Goal: Task Accomplishment & Management: Manage account settings

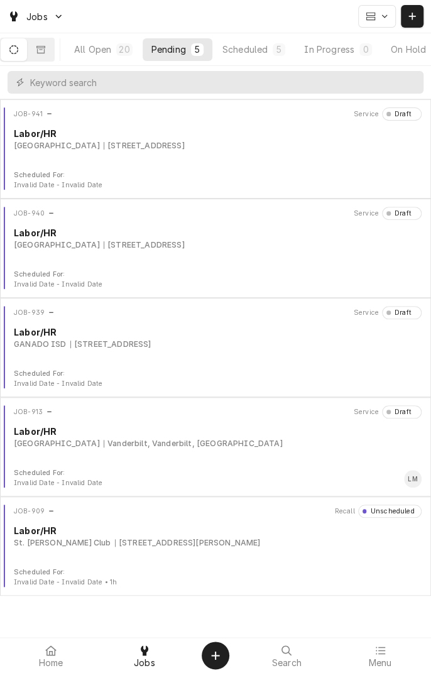
click at [268, 53] on div "Scheduled" at bounding box center [245, 49] width 45 height 13
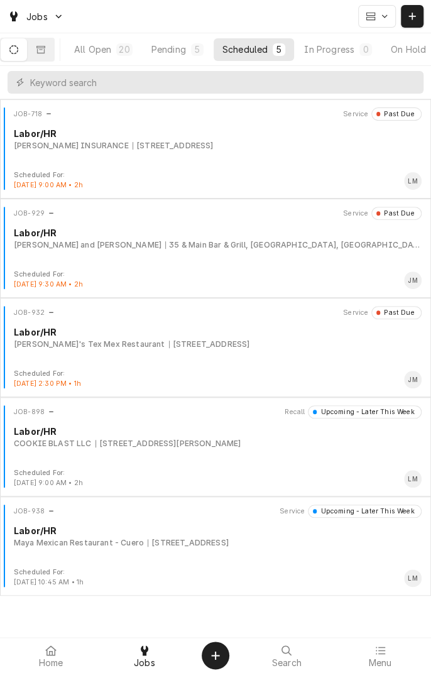
click at [96, 53] on div "All Open" at bounding box center [92, 49] width 37 height 13
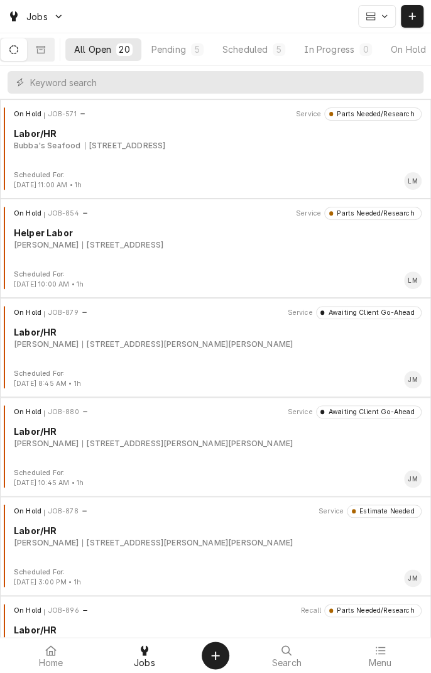
click at [338, 426] on div "Labor/HR" at bounding box center [218, 431] width 408 height 13
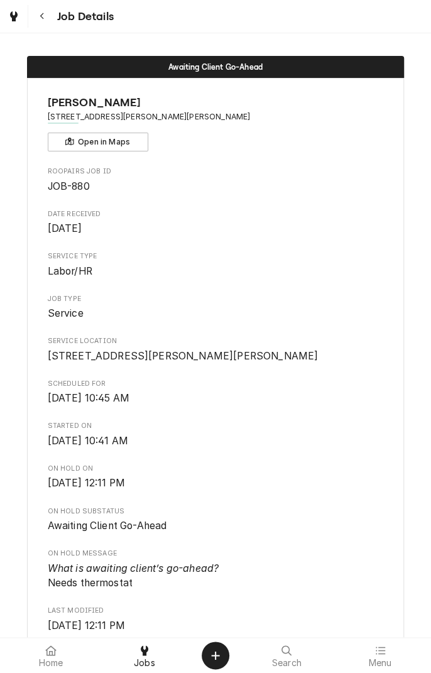
click at [50, 16] on button "Navigate back" at bounding box center [42, 16] width 23 height 23
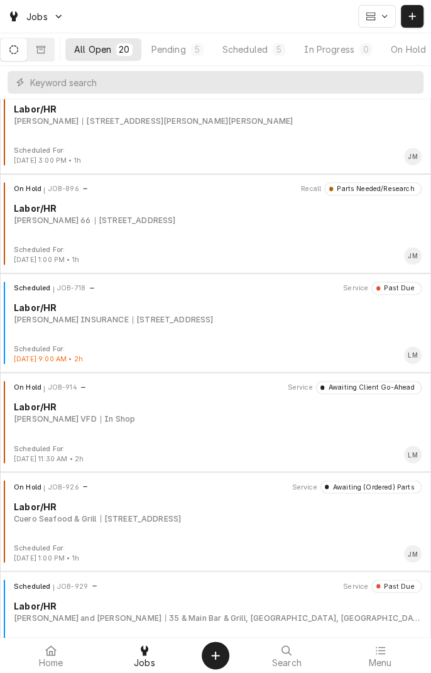
scroll to position [423, 0]
click at [101, 412] on div "In Shop" at bounding box center [118, 417] width 35 height 11
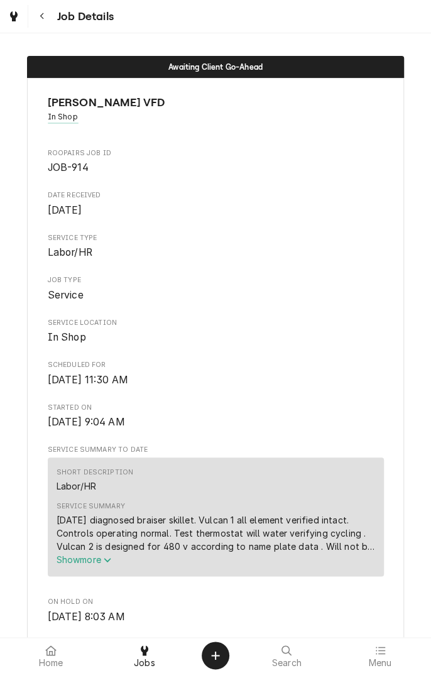
click at [111, 559] on icon "Service Summary" at bounding box center [108, 560] width 8 height 9
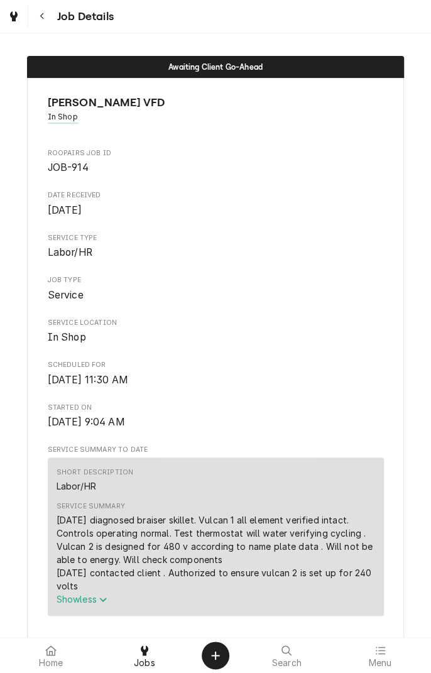
click at [43, 21] on div "Navigate back" at bounding box center [42, 16] width 13 height 13
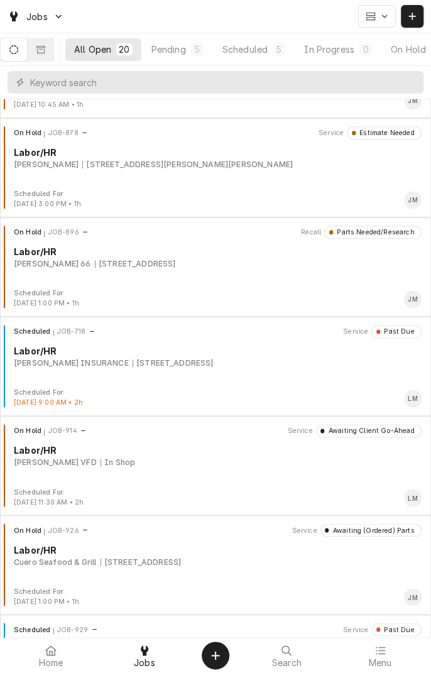
scroll to position [381, 0]
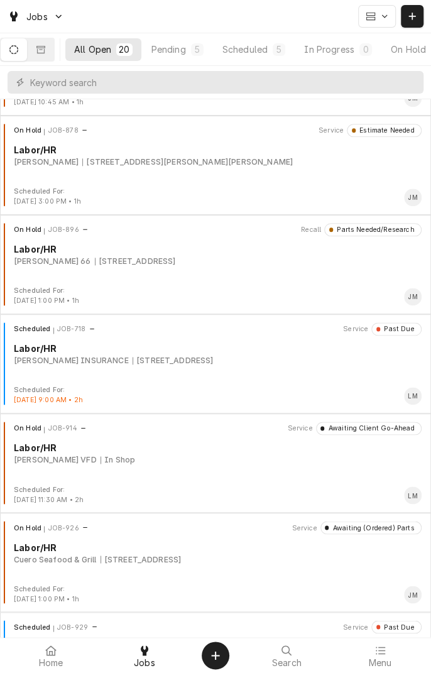
click at [209, 461] on div "[PERSON_NAME] VFD In Shop" at bounding box center [218, 460] width 408 height 11
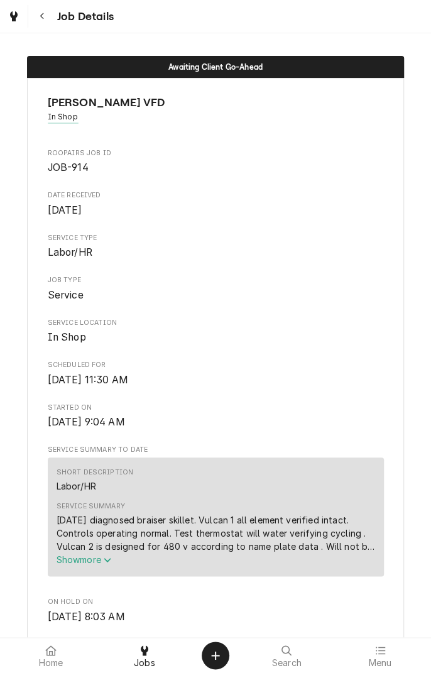
click at [358, 554] on button "Show more" at bounding box center [216, 559] width 319 height 13
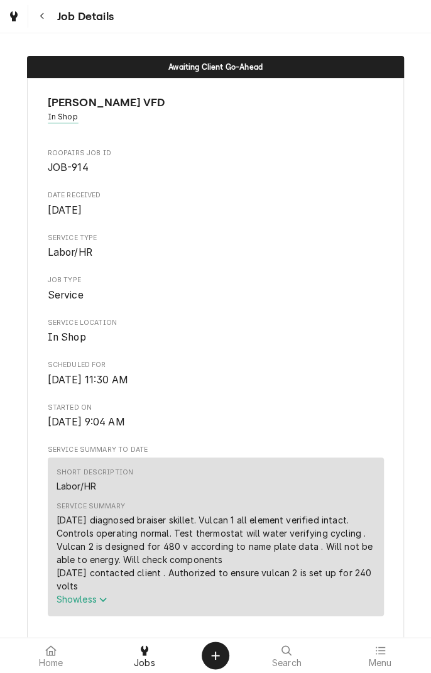
click at [44, 20] on icon "Navigate back" at bounding box center [43, 16] width 6 height 9
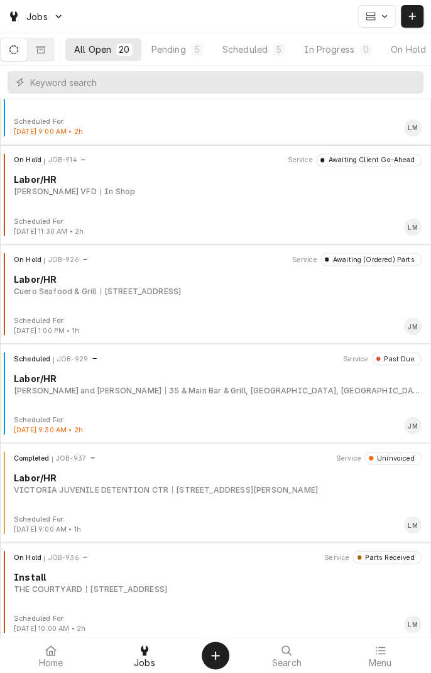
scroll to position [670, 0]
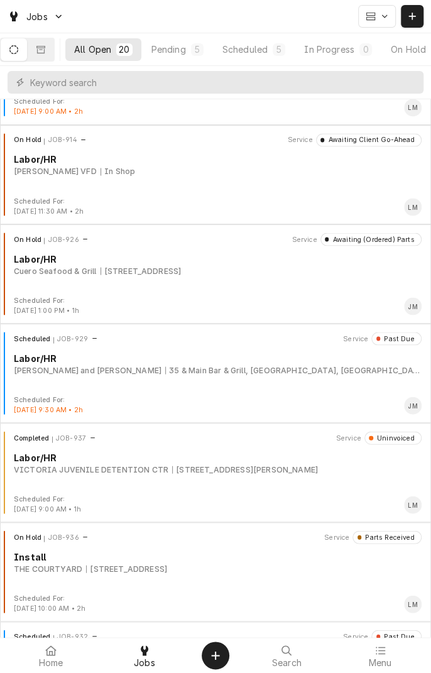
click at [161, 570] on div "3401 E AIRLINE, VICTORIA, TX 77901" at bounding box center [126, 568] width 81 height 11
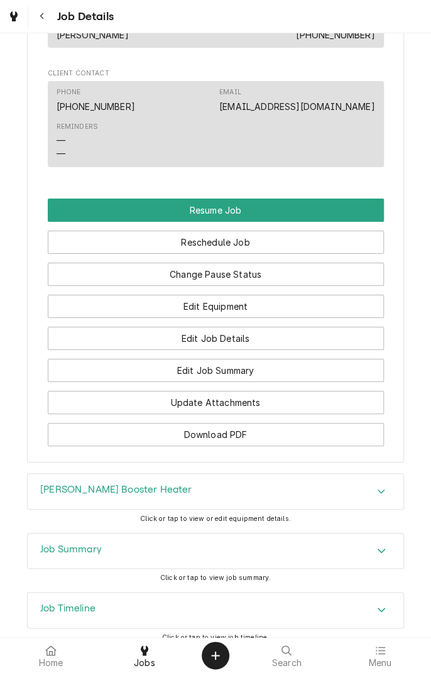
scroll to position [1353, 0]
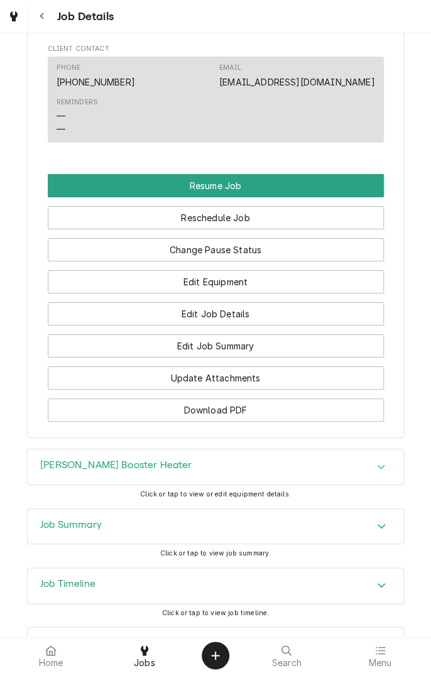
click at [377, 473] on div "Accordion Header" at bounding box center [381, 467] width 19 height 15
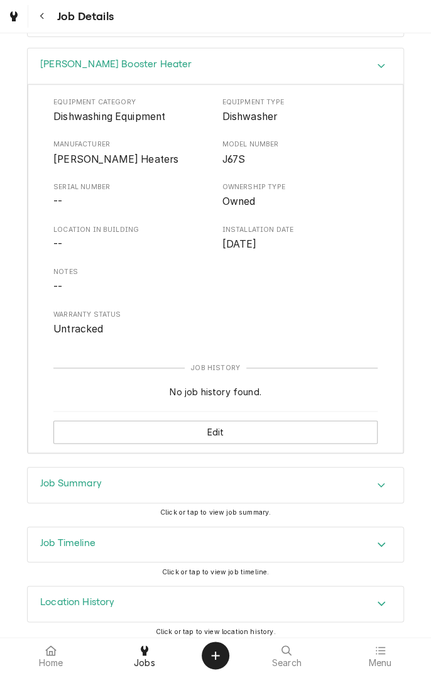
scroll to position [1760, 0]
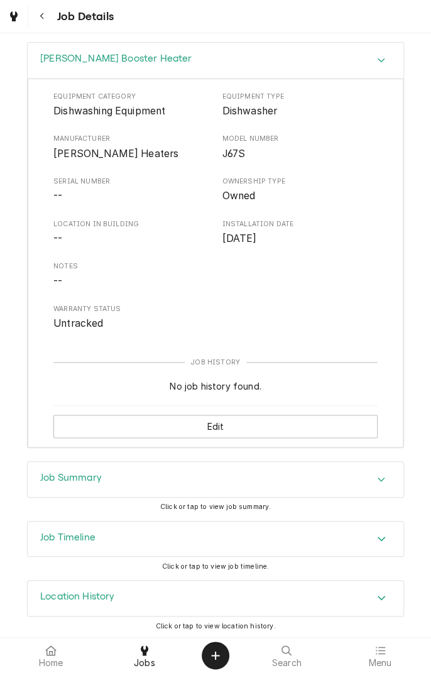
click at [380, 551] on div "Job Timeline" at bounding box center [216, 539] width 376 height 35
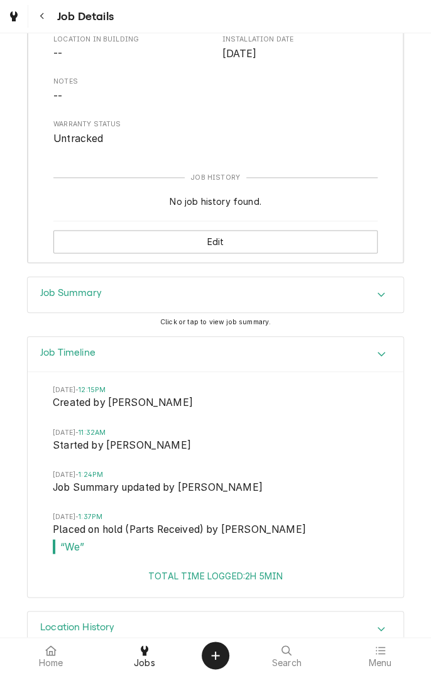
scroll to position [1948, 0]
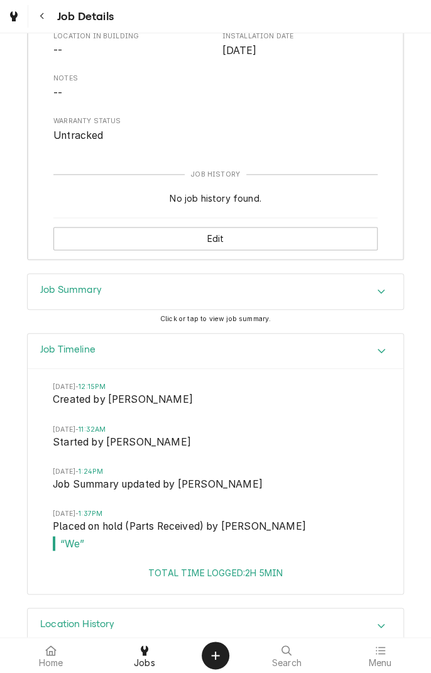
click at [251, 581] on div "Total Time Logged: 2h 5min" at bounding box center [216, 580] width 376 height 28
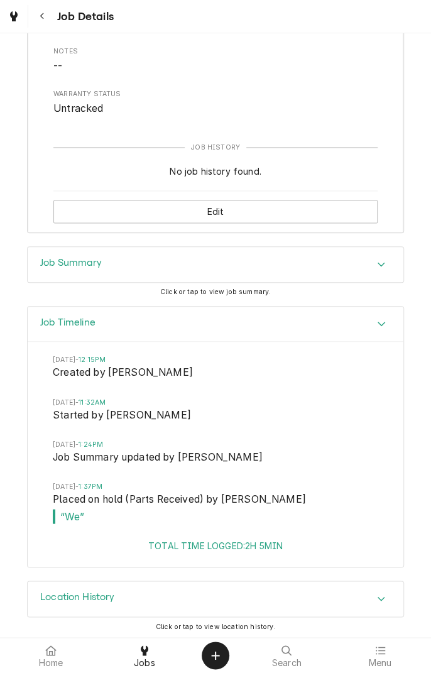
click at [382, 598] on icon "Accordion Header" at bounding box center [382, 599] width 8 height 4
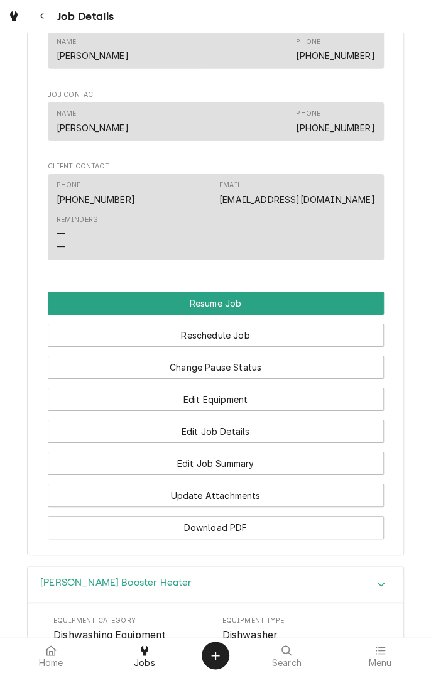
scroll to position [1229, 0]
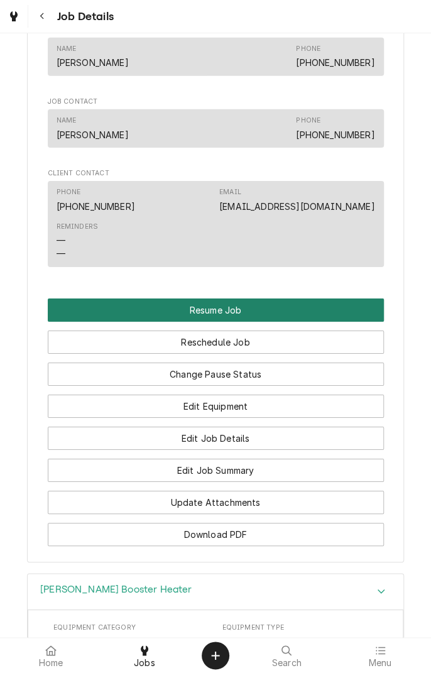
click at [301, 315] on button "Resume Job" at bounding box center [216, 310] width 336 height 23
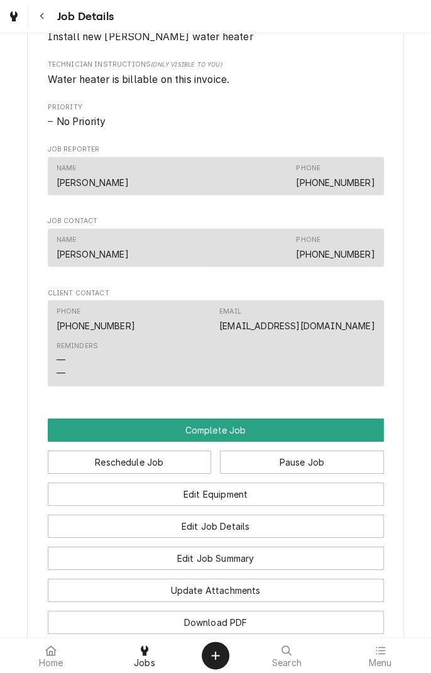
scroll to position [1013, 0]
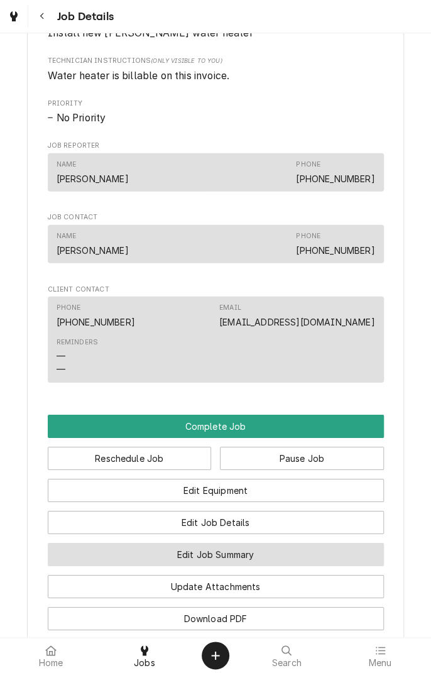
click at [287, 559] on button "Edit Job Summary" at bounding box center [216, 554] width 336 height 23
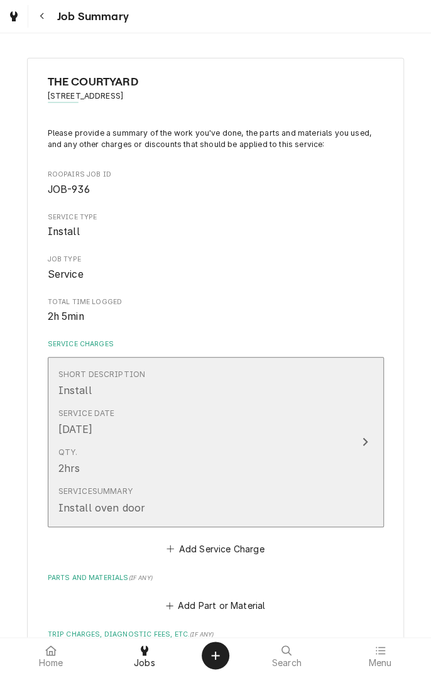
click at [354, 446] on button "Short Description Install Service Date [DATE] Qty. 2hrs Service Summary Install…" at bounding box center [216, 442] width 336 height 170
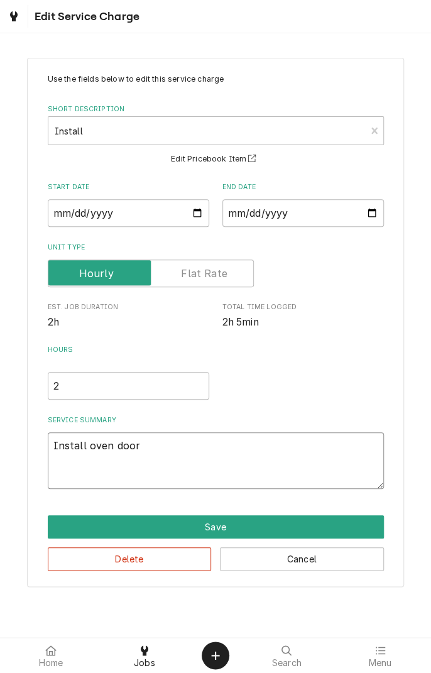
click at [181, 475] on textarea "Install oven door" at bounding box center [216, 461] width 336 height 57
type textarea "x"
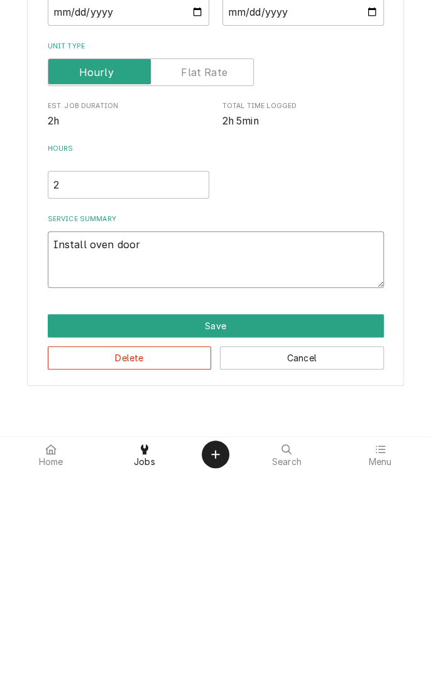
type textarea "Install oven doo"
type textarea "x"
type textarea "Install oven do"
type textarea "x"
type textarea "Install oven d"
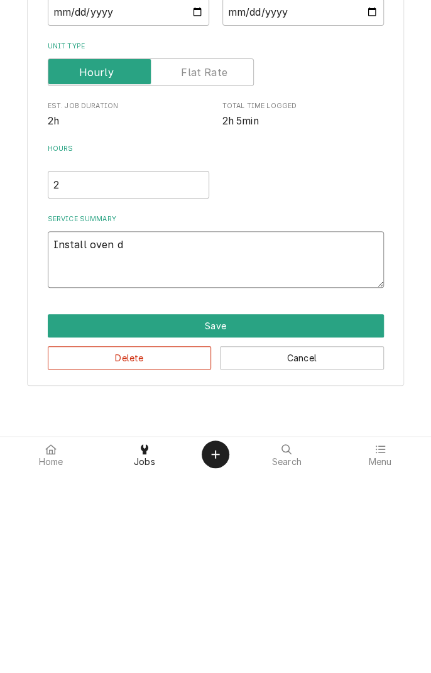
type textarea "x"
type textarea "Install oven"
type textarea "x"
type textarea "Install oven"
type textarea "x"
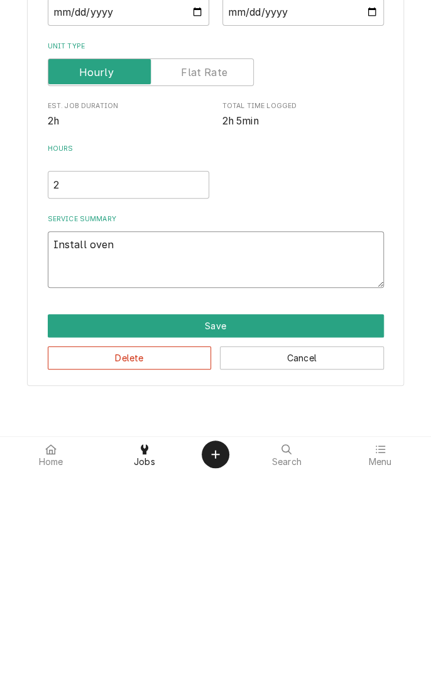
type textarea "Install ove"
type textarea "x"
type textarea "Install ov"
type textarea "x"
type textarea "Install o"
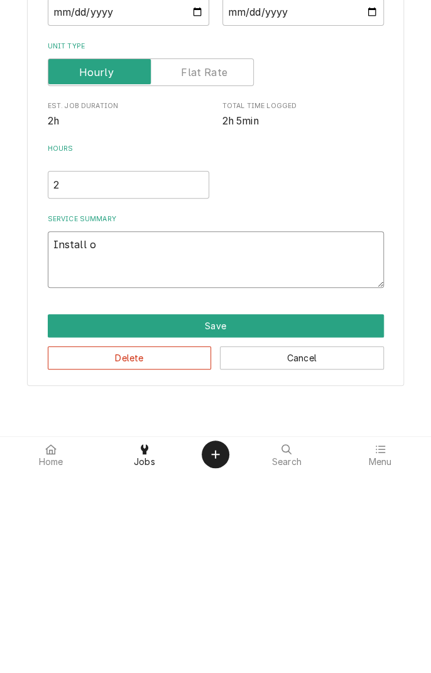
type textarea "x"
type textarea "Install"
type textarea "x"
type textarea "Install"
type textarea "x"
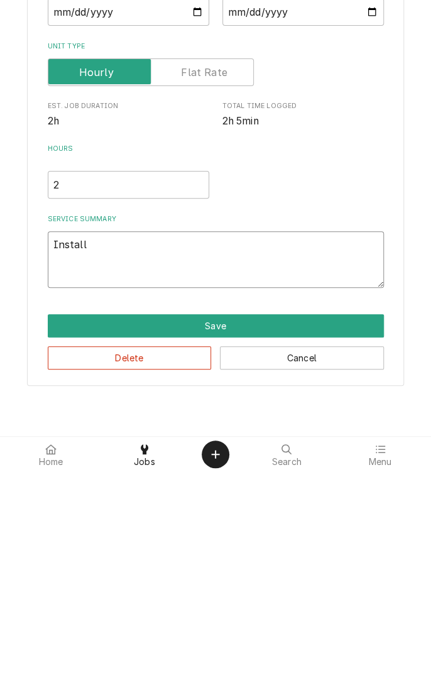
type textarea "Instal"
type textarea "x"
type textarea "Insta"
type textarea "x"
type textarea "Inst"
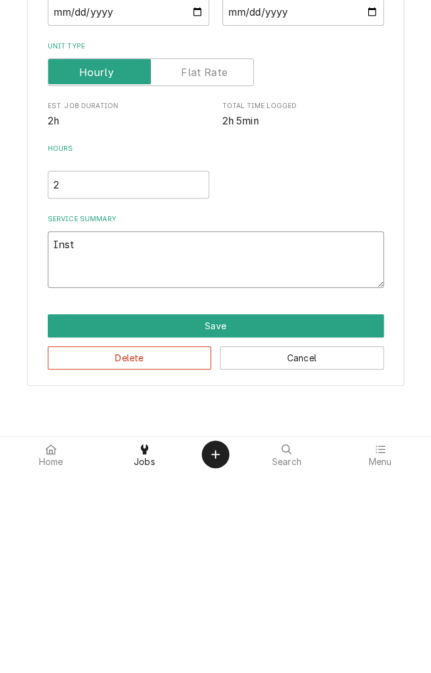
type textarea "x"
type textarea "Ins"
type textarea "x"
type textarea "In"
type textarea "x"
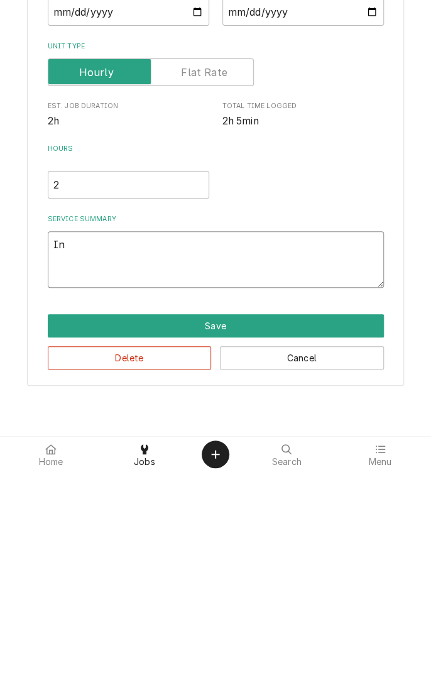
type textarea "I"
type textarea "x"
type textarea "0"
type textarea "x"
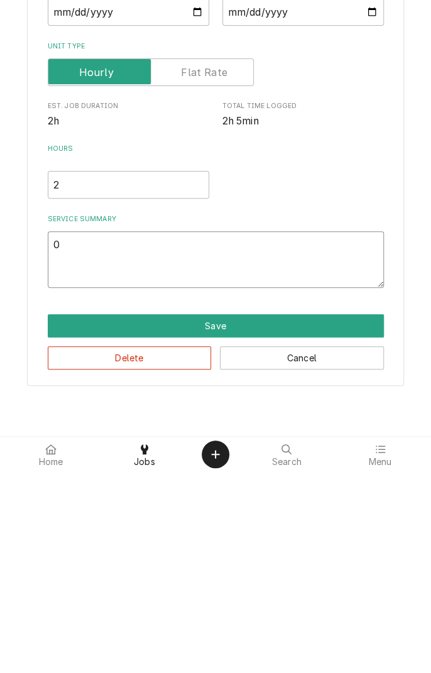
type textarea "09"
type textarea "x"
type textarea "09/"
type textarea "x"
type textarea "09/2"
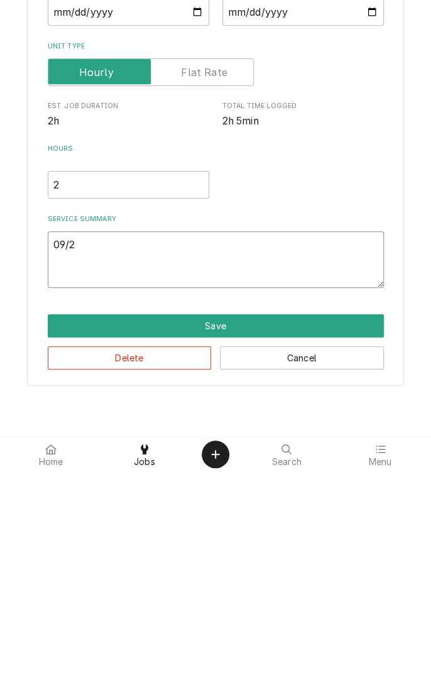
type textarea "x"
type textarea "09/24"
type textarea "x"
type textarea "09/24/"
type textarea "x"
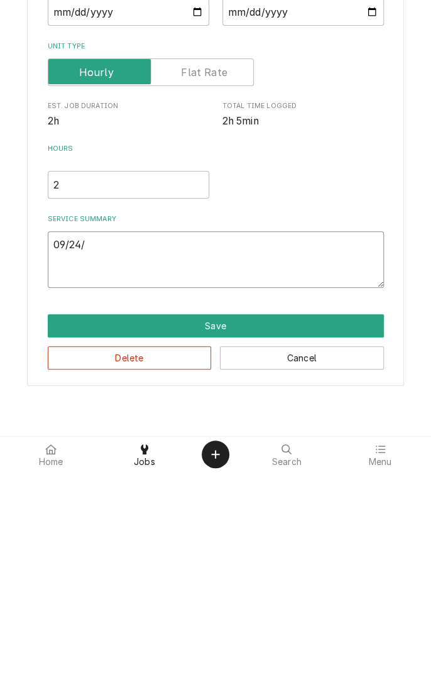
type textarea "09/24/2"
type textarea "x"
type textarea "09/24/25"
type textarea "x"
type textarea "09/24/25"
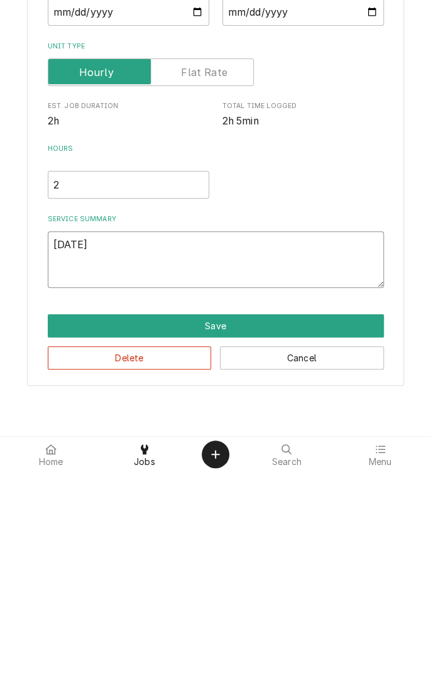
type textarea "x"
type textarea "09/24/25 r"
type textarea "x"
type textarea "09/24/25 re"
type textarea "x"
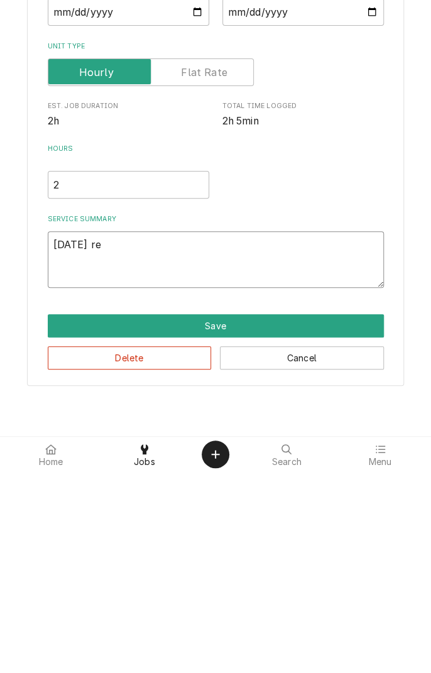
type textarea "09/24/25 rem"
type textarea "x"
type textarea "09/24/25 remo"
type textarea "x"
type textarea "09/24/25 remov"
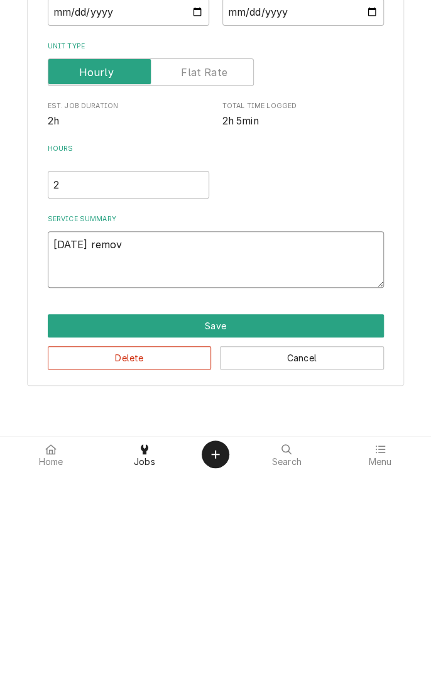
type textarea "x"
type textarea "09/24/25 remove"
type textarea "x"
type textarea "09/24/25 removed"
type textarea "x"
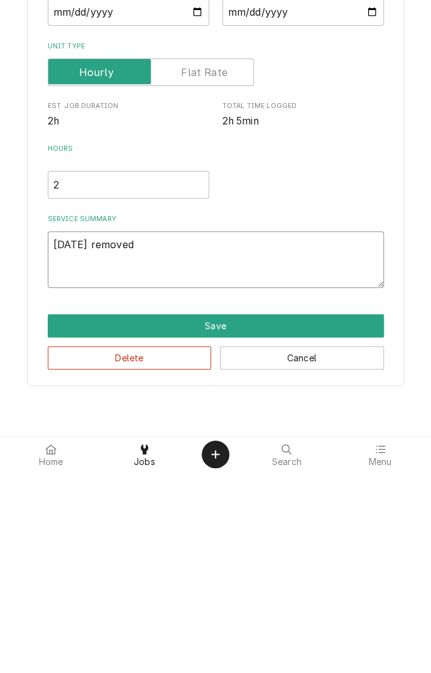
type textarea "09/24/25 removed"
type textarea "x"
type textarea "09/24/25 removed b"
type textarea "x"
type textarea "09/24/25 removed bo"
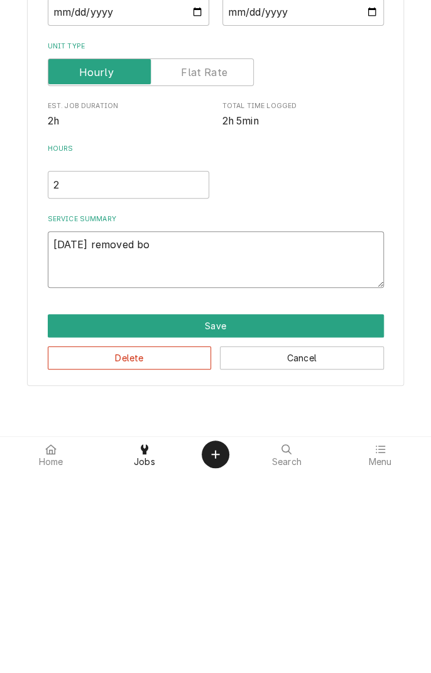
type textarea "x"
type textarea "09/24/25 removed boo"
type textarea "x"
type textarea "09/24/25 removed boos"
type textarea "x"
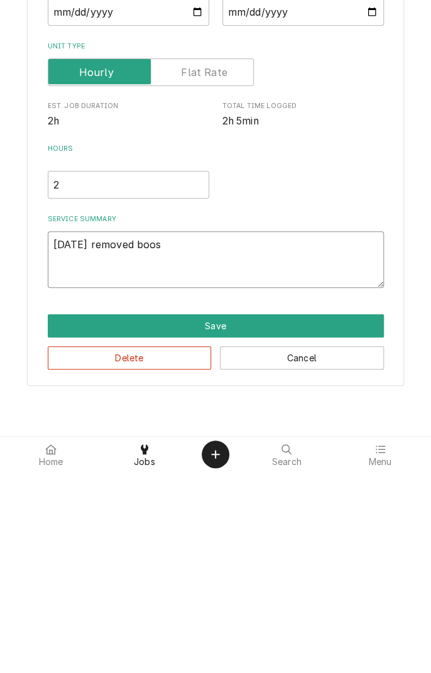
type textarea "09/24/25 removed boost"
type textarea "x"
type textarea "09/24/25 removed booste"
type textarea "x"
type textarea "09/24/25 removed booster"
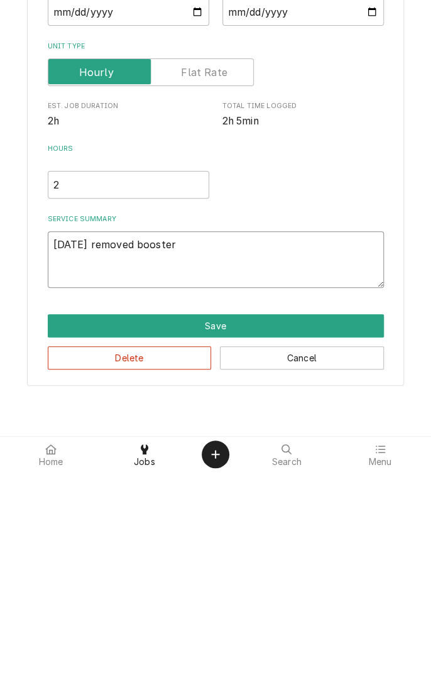
type textarea "x"
type textarea "09/24/25 removed booster"
type textarea "x"
type textarea "09/24/25 removed booster h"
type textarea "x"
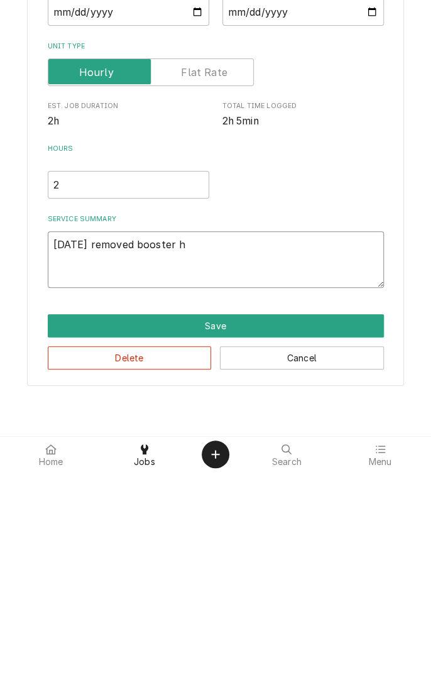
type textarea "09/24/25 removed booster he"
type textarea "x"
type textarea "09/24/25 removed booster hea"
type textarea "x"
type textarea "09/24/25 removed booster heat"
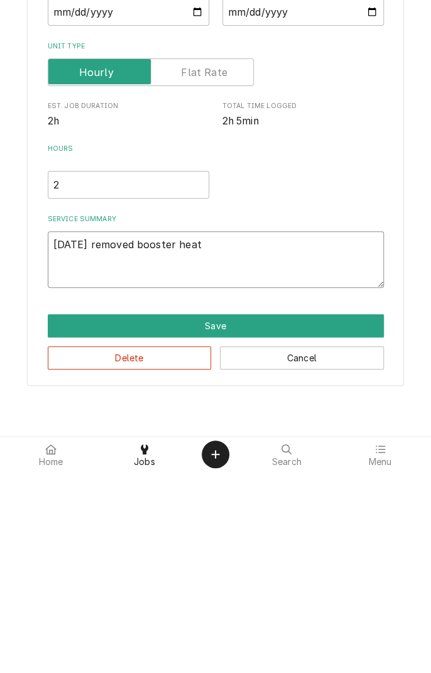
type textarea "x"
type textarea "09/24/25 removed booster heate"
type textarea "x"
type textarea "09/24/25 removed booster heater"
type textarea "x"
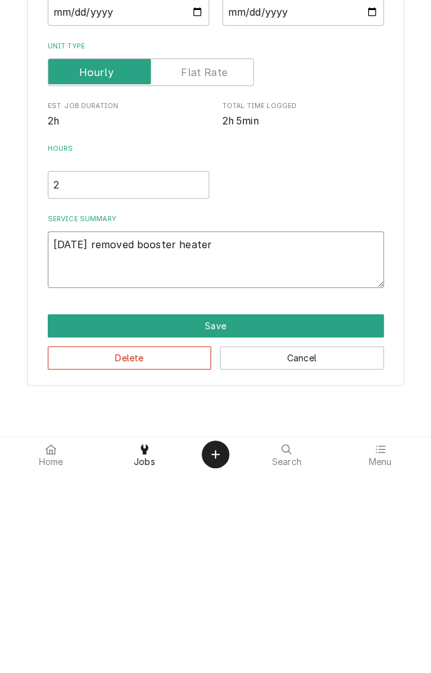
type textarea "09/24/25 removed booster heater."
type textarea "x"
type textarea "09/24/25 removed booster heater."
type textarea "x"
type textarea "09/24/25 removed booster heater. I"
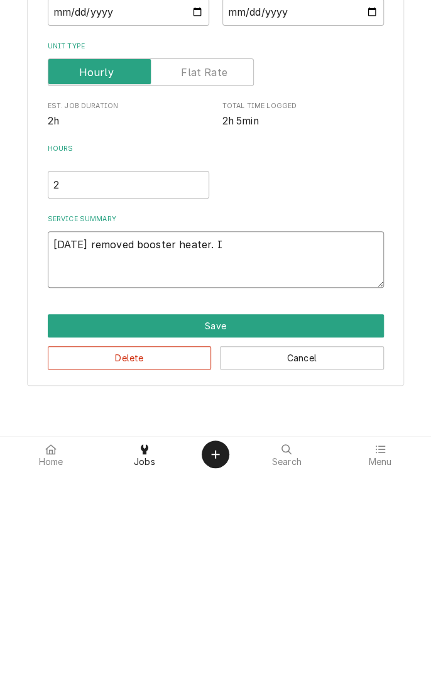
type textarea "x"
type textarea "09/24/25 removed booster heater. In"
type textarea "x"
type textarea "09/24/25 removed booster heater. Ins"
type textarea "x"
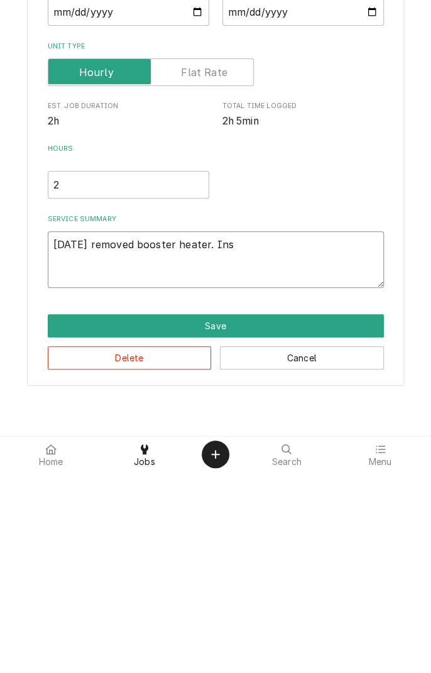
type textarea "09/24/25 removed booster heater. Inst"
type textarea "x"
type textarea "09/24/25 removed booster heater. Insta"
type textarea "x"
type textarea "09/24/25 removed booster heater. Instal"
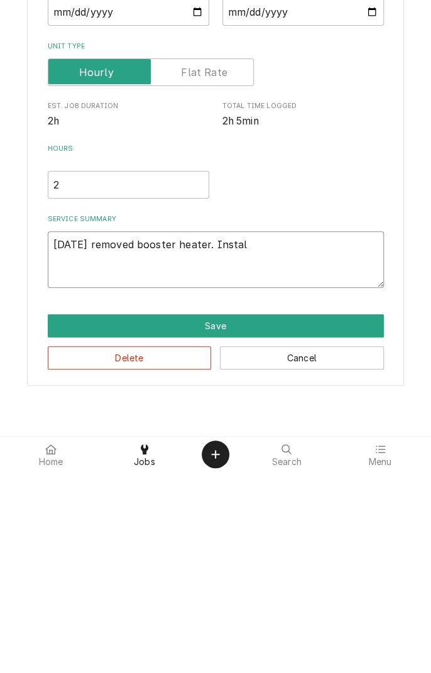
type textarea "x"
type textarea "09/24/25 removed booster heater. Install"
type textarea "x"
type textarea "09/24/25 removed booster heater. Install"
type textarea "x"
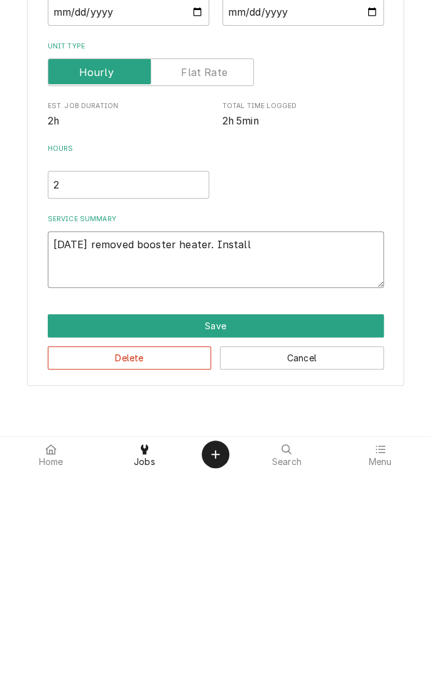
type textarea "09/24/25 removed booster heater. Install r"
type textarea "x"
type textarea "09/24/25 removed booster heater. Install re"
type textarea "x"
type textarea "09/24/25 removed booster heater. Install rep"
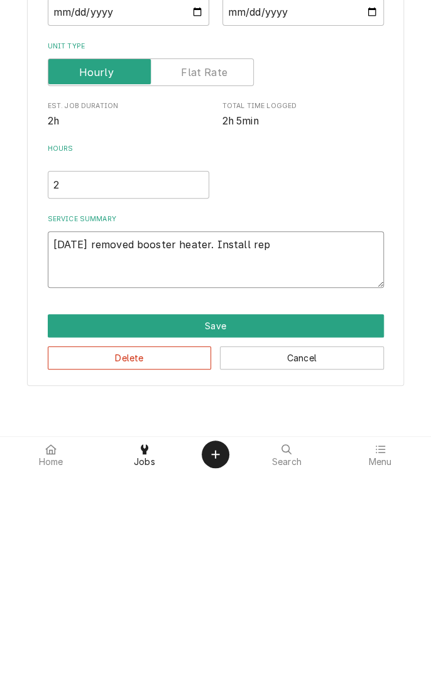
type textarea "x"
type textarea "09/24/25 removed booster heater. Install repl"
type textarea "x"
type textarea "09/24/25 removed booster heater. Install repla"
type textarea "x"
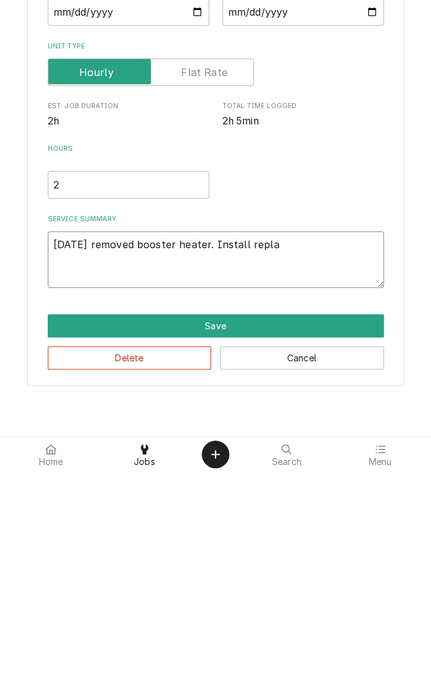
type textarea "09/24/25 removed booster heater. Install replac"
type textarea "x"
type textarea "09/24/25 removed booster heater. Install replace"
type textarea "x"
type textarea "09/24/25 removed booster heater. Install replacem"
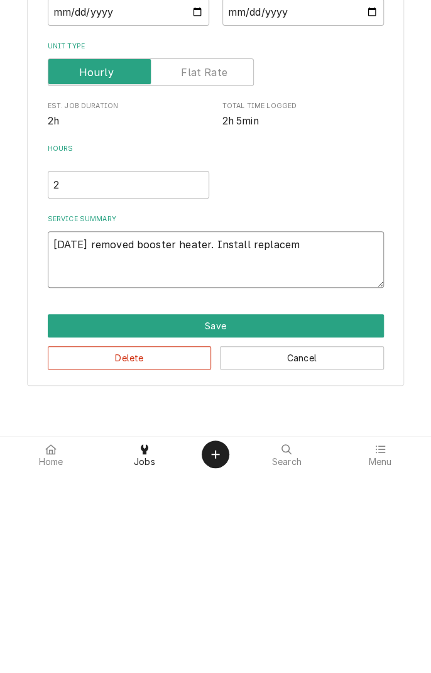
type textarea "x"
type textarea "09/24/25 removed booster heater. Install replaceme"
type textarea "x"
type textarea "09/24/25 removed booster heater. Install replacemen"
type textarea "x"
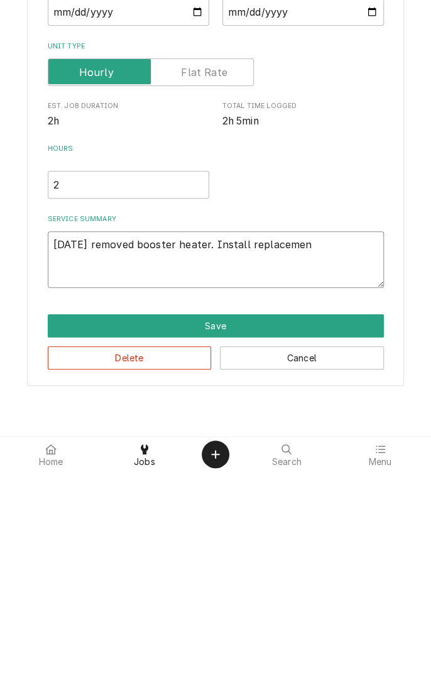
type textarea "09/24/25 removed booster heater. Install replacement"
type textarea "x"
type textarea "09/24/25 removed booster heater. Install replacement."
type textarea "x"
type textarea "09/24/25 removed booster heater. Install replacement."
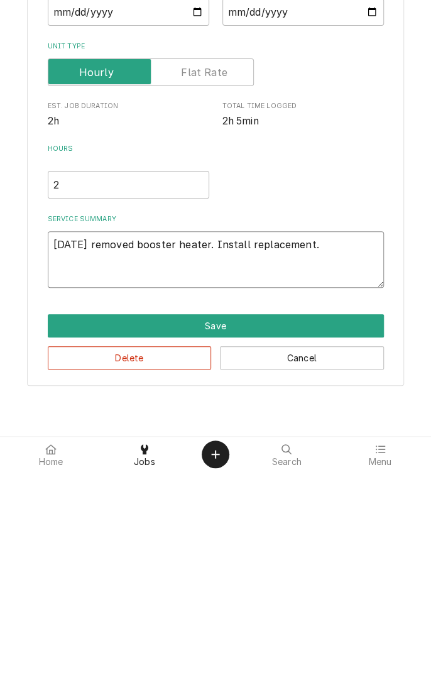
type textarea "x"
type textarea "09/24/25 removed booster heater. Install replacement. A"
type textarea "x"
type textarea "09/24/25 removed booster heater. Install replacement. Ad"
type textarea "x"
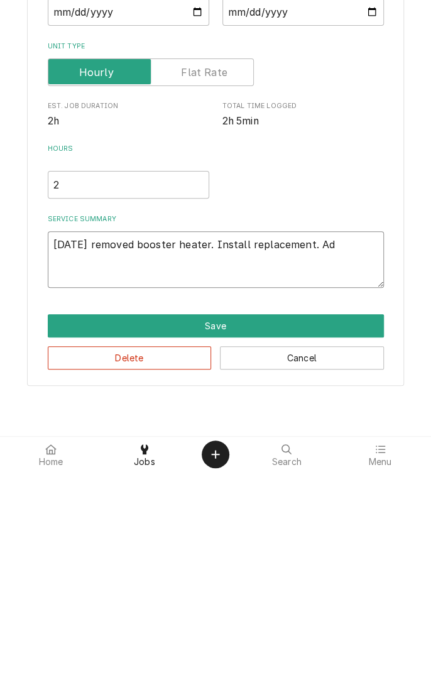
type textarea "09/24/25 removed booster heater. Install replacement. Adj"
type textarea "x"
type textarea "09/24/25 removed booster heater. Install replacement. Adju"
type textarea "x"
type textarea "09/24/25 removed booster heater. Install replacement. Adjus"
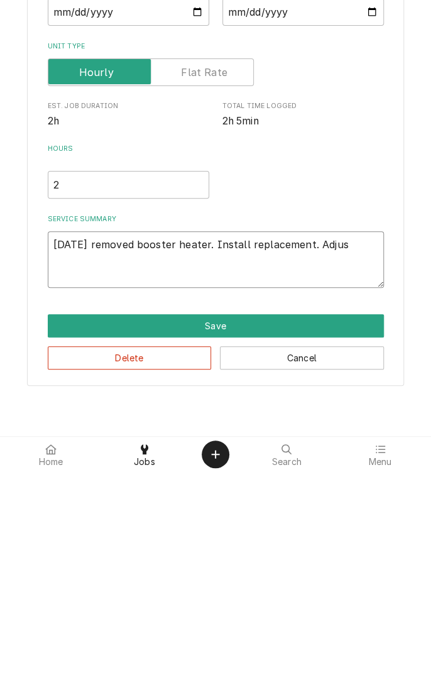
type textarea "x"
type textarea "09/24/25 removed booster heater. Install replacement. Adjust"
type textarea "x"
type textarea "09/24/25 removed booster heater. Install replacement. Adjuste"
type textarea "x"
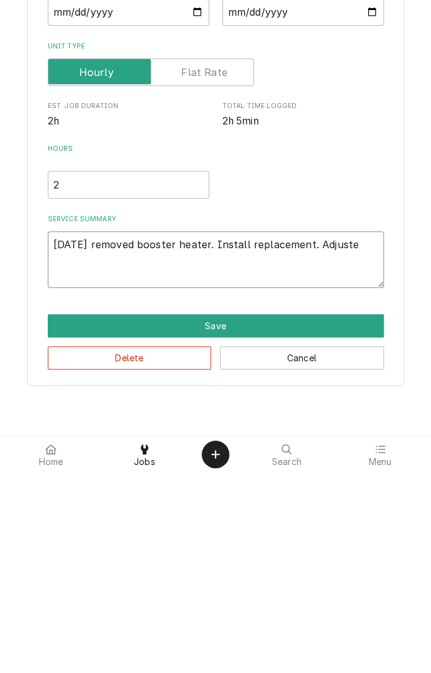
type textarea "09/24/25 removed booster heater. Install replacement. Adjusted"
type textarea "x"
type textarea "09/24/25 removed booster heater. Install replacement. Adjusted"
type textarea "x"
type textarea "09/24/25 removed booster heater. Install replacement. Adjusted r"
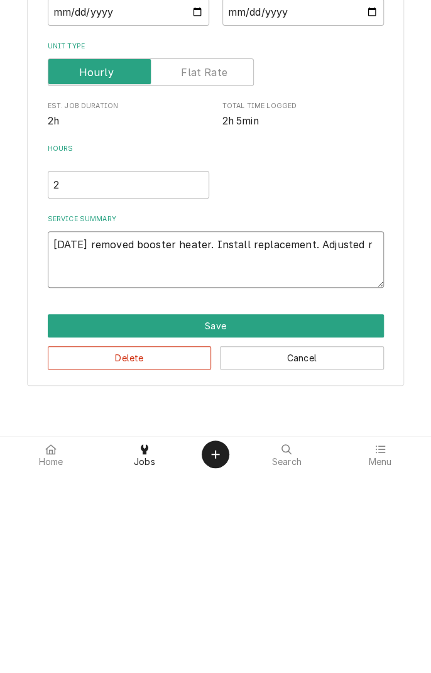
type textarea "x"
type textarea "09/24/25 removed booster heater. Install replacement. Adjusted ri"
type textarea "x"
type textarea "09/24/25 removed booster heater. Install replacement. Adjusted rin"
type textarea "x"
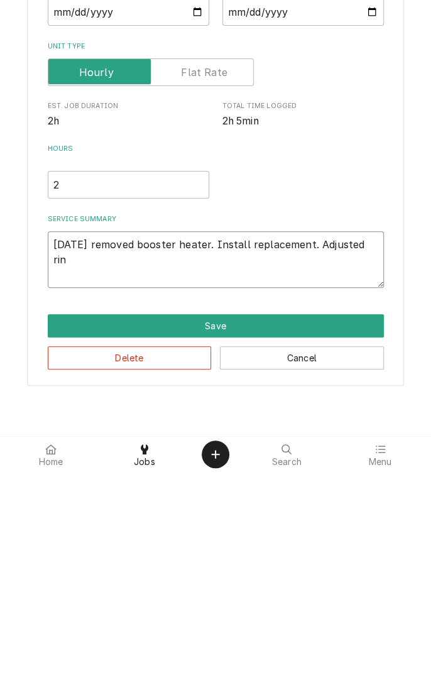
type textarea "09/24/25 removed booster heater. Install replacement. Adjusted rins"
type textarea "x"
type textarea "09/24/25 removed booster heater. Install replacement. Adjusted rinse"
type textarea "x"
type textarea "09/24/25 removed booster heater. Install replacement. Adjusted rinse"
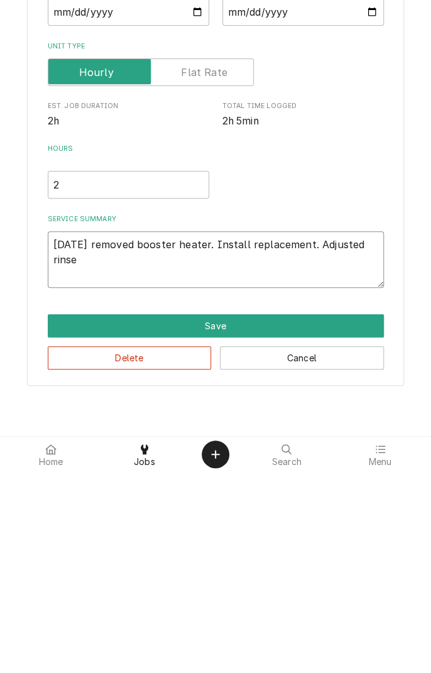
type textarea "x"
type textarea "09/24/25 removed booster heater. Install replacement. Adjusted rinse p"
type textarea "x"
type textarea "09/24/25 removed booster heater. Install replacement. Adjusted rinse pr"
type textarea "x"
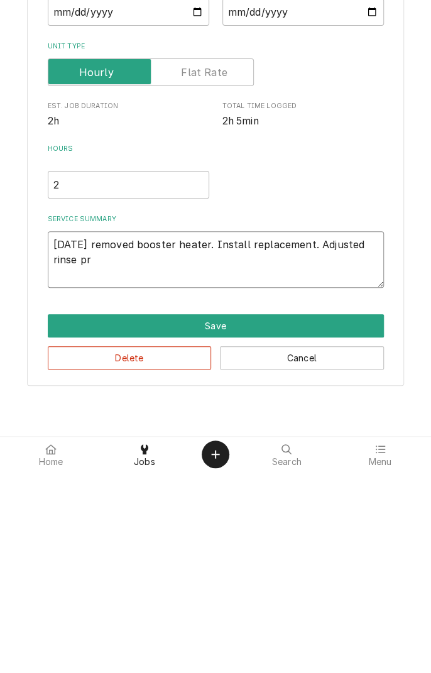
type textarea "09/24/25 removed booster heater. Install replacement. Adjusted rinse pre"
type textarea "x"
type textarea "09/24/25 removed booster heater. Install replacement. Adjusted rinse pres"
type textarea "x"
type textarea "09/24/25 removed booster heater. Install replacement. Adjusted rinse press"
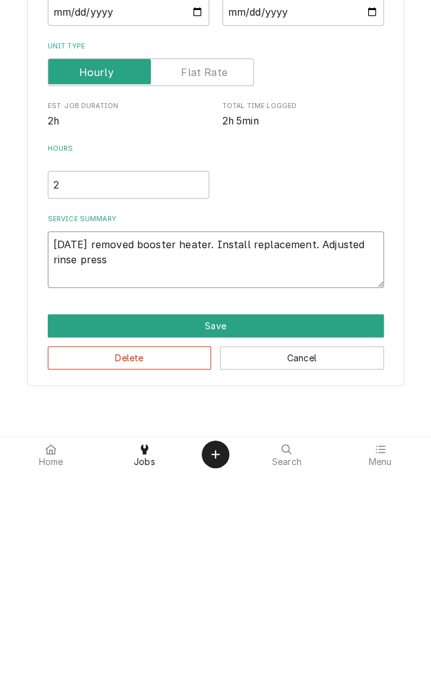
type textarea "x"
type textarea "09/24/25 removed booster heater. Install replacement. Adjusted rinse pressu"
type textarea "x"
type textarea "09/24/25 removed booster heater. Install replacement. Adjusted rinse pressur"
type textarea "x"
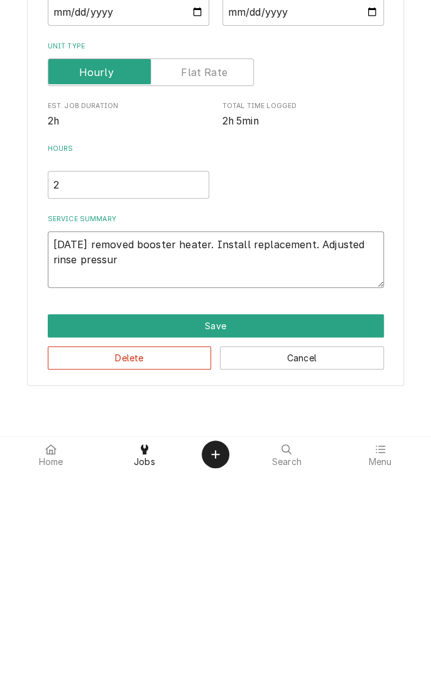
type textarea "09/24/25 removed booster heater. Install replacement. Adjusted rinse pressure"
type textarea "x"
type textarea "09/24/25 removed booster heater. Install replacement. Adjusted rinse pressure"
type textarea "x"
type textarea "09/24/25 removed booster heater. Install replacement. Adjusted rinse pressure #"
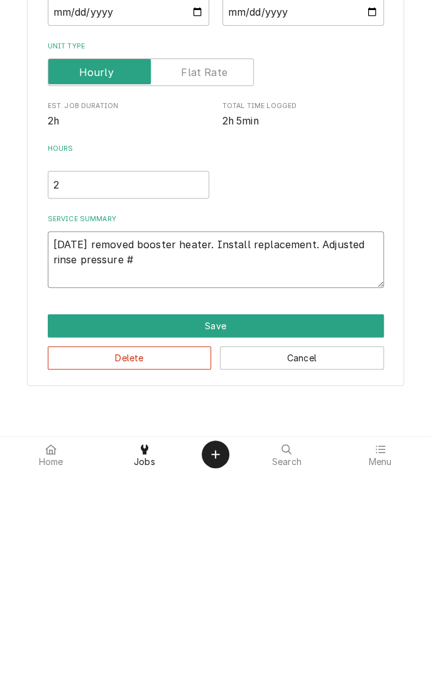
type textarea "x"
type textarea "09/24/25 removed booster heater. Install replacement. Adjusted rinse pressure #2"
type textarea "x"
type textarea "09/24/25 removed booster heater. Install replacement. Adjusted rinse pressure #…"
type textarea "x"
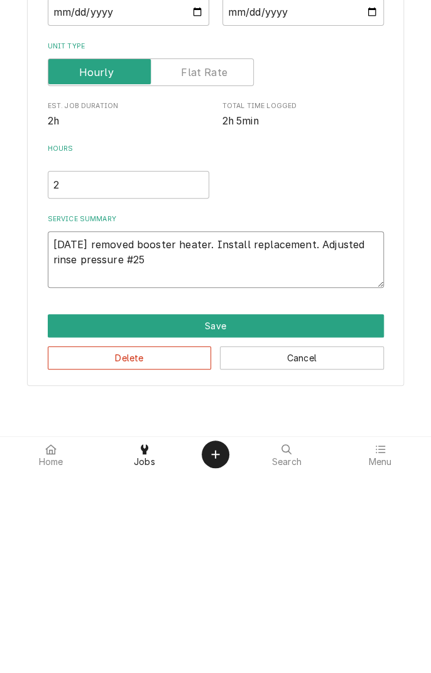
type textarea "09/24/25 removed booster heater. Install replacement. Adjusted rinse pressure #…"
type textarea "x"
type textarea "09/24/25 removed booster heater. Install replacement. Adjusted rinse pressure #…"
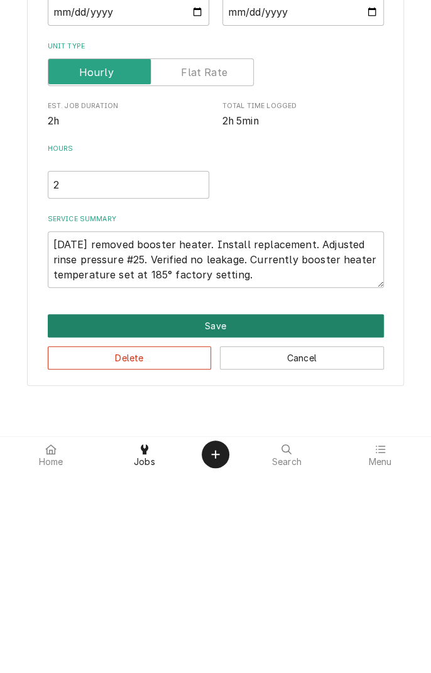
click at [213, 529] on button "Save" at bounding box center [216, 527] width 336 height 23
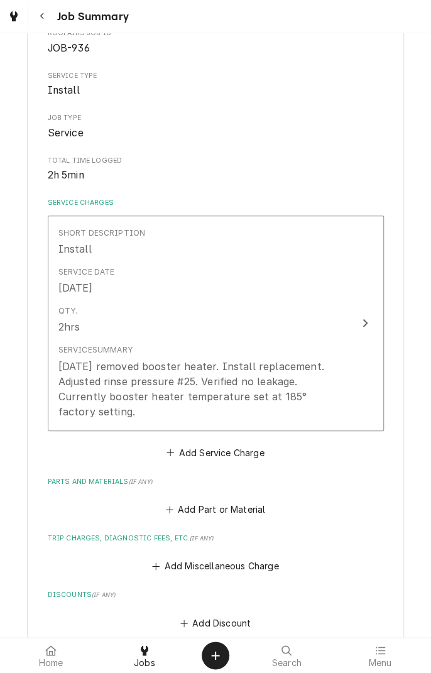
scroll to position [143, 0]
click at [231, 500] on button "Add Part or Material" at bounding box center [215, 509] width 104 height 18
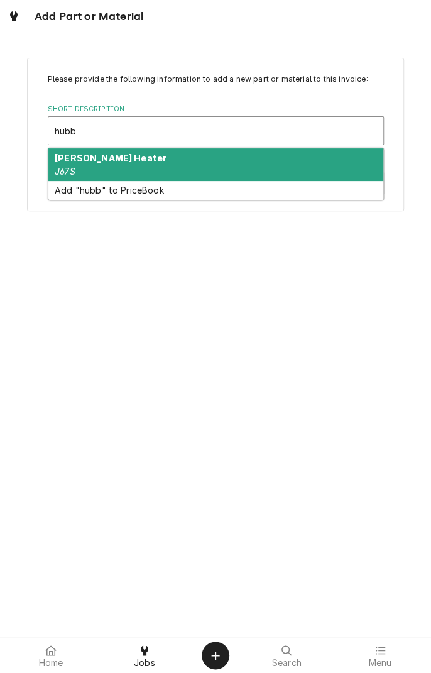
click at [113, 168] on div "Hubbell Heater J67S" at bounding box center [215, 164] width 335 height 33
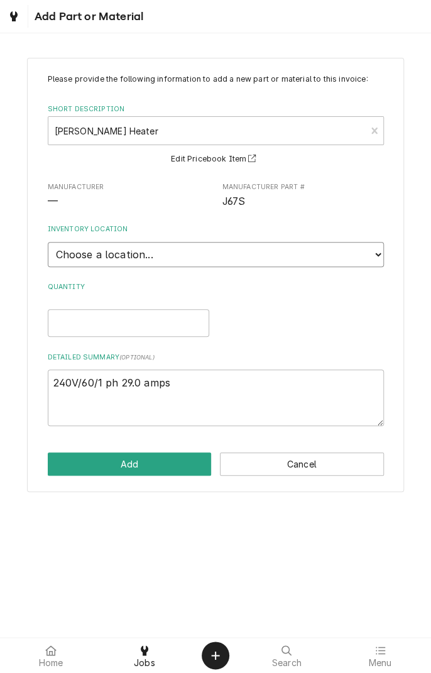
click at [382, 259] on select "Choose a location... Gino's Truck Jason's Truck Skips Service Warehouse" at bounding box center [216, 254] width 336 height 25
click at [48, 242] on select "Choose a location... Gino's Truck Jason's Truck Skips Service Warehouse" at bounding box center [216, 254] width 336 height 25
click at [160, 325] on input "Quantity" at bounding box center [129, 323] width 162 height 28
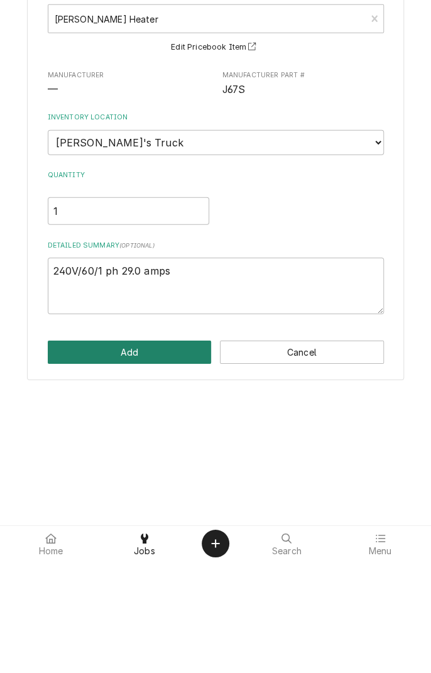
click at [152, 464] on button "Add" at bounding box center [130, 464] width 164 height 23
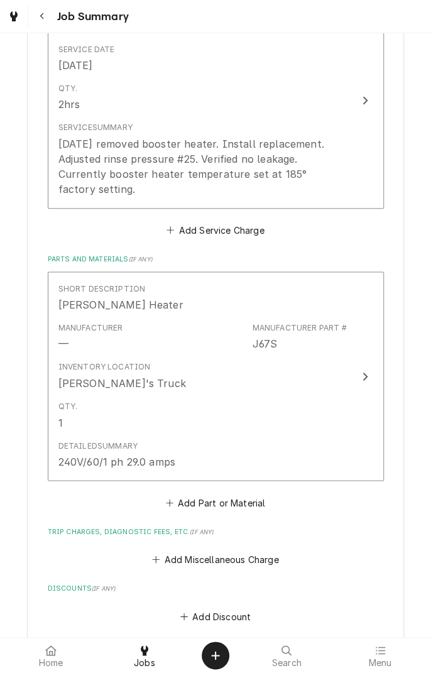
scroll to position [365, 0]
click at [242, 550] on button "Add Miscellaneous Charge" at bounding box center [215, 559] width 131 height 18
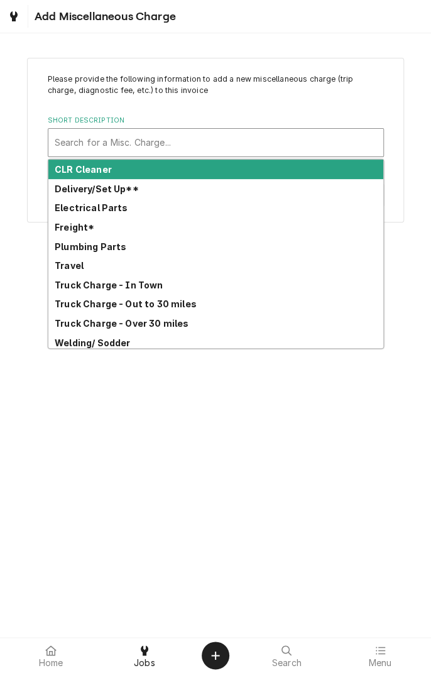
click at [142, 289] on strong "Truck Charge - In Town" at bounding box center [109, 285] width 109 height 11
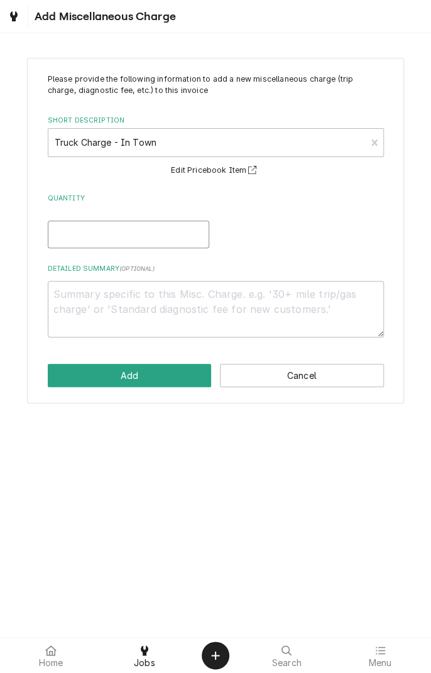
click at [157, 233] on input "Quantity" at bounding box center [129, 235] width 162 height 28
click at [187, 309] on textarea "Detailed Summary ( optional )" at bounding box center [216, 309] width 336 height 57
click at [144, 378] on button "Add" at bounding box center [130, 375] width 164 height 23
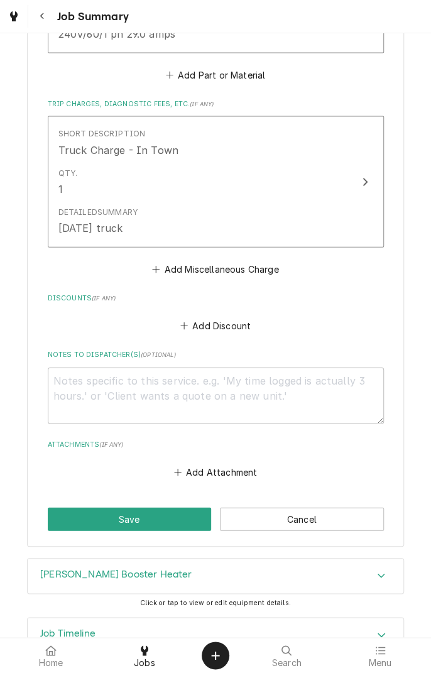
scroll to position [798, 0]
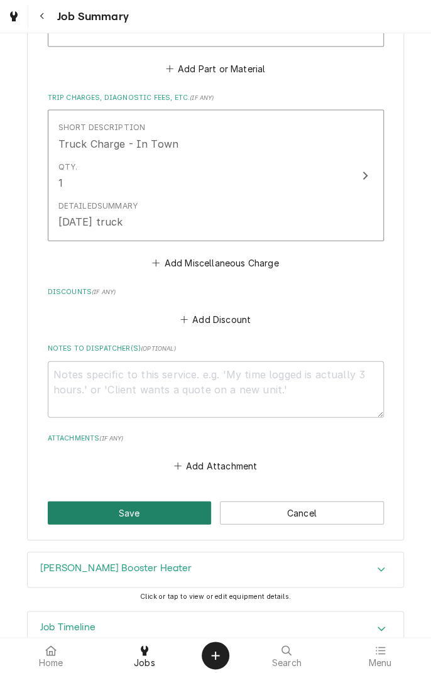
click at [156, 502] on button "Save" at bounding box center [130, 513] width 164 height 23
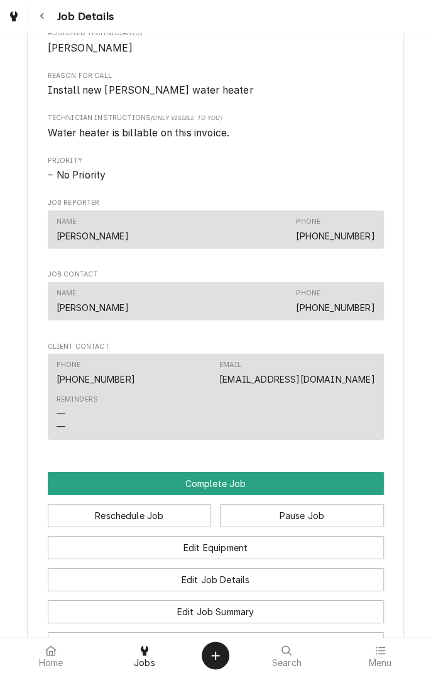
scroll to position [993, 0]
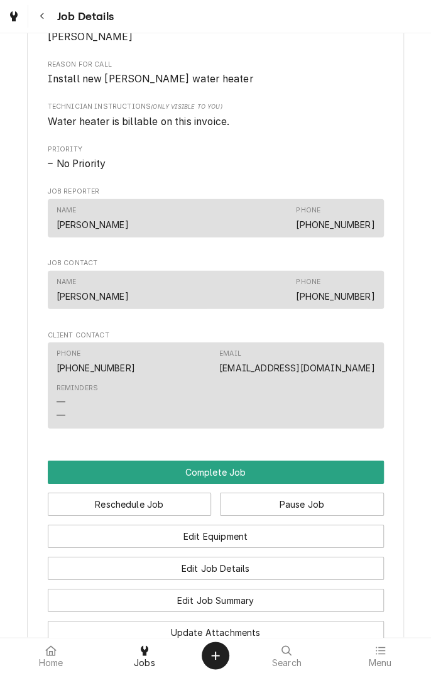
click at [309, 508] on button "Pause Job" at bounding box center [302, 504] width 164 height 23
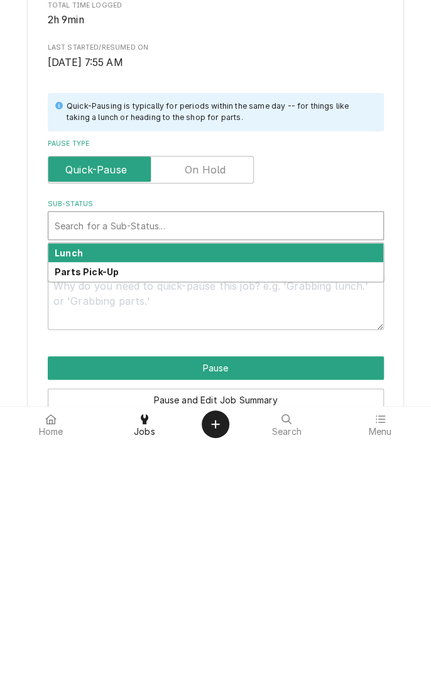
click at [133, 496] on div "Parts Pick-Up" at bounding box center [215, 503] width 335 height 19
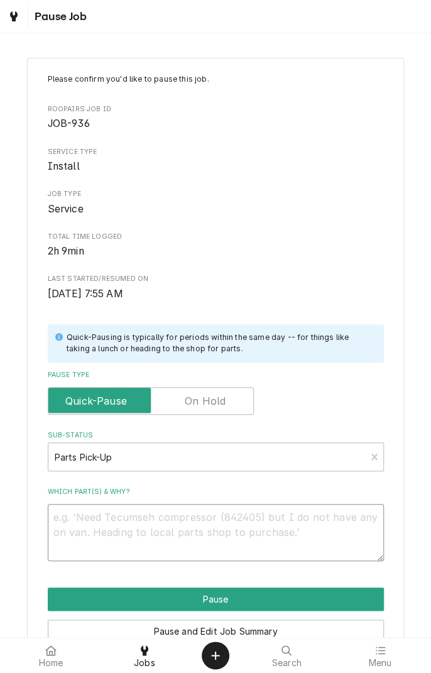
click at [219, 524] on textarea "Which part(s) & why?" at bounding box center [216, 532] width 336 height 57
type textarea "x"
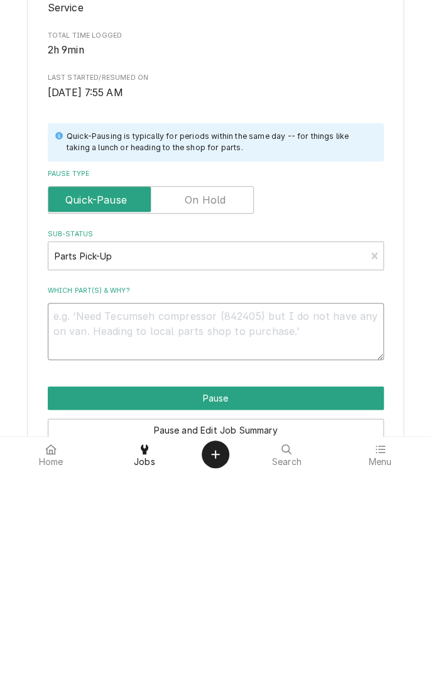
type textarea "L"
type textarea "x"
type textarea "Lu"
type textarea "x"
type textarea "L"
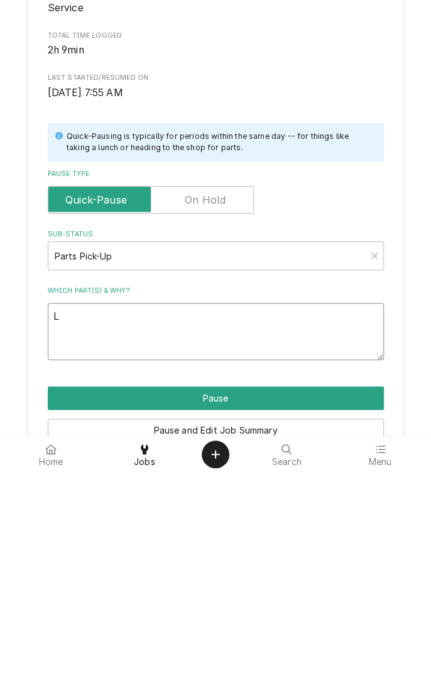
type textarea "x"
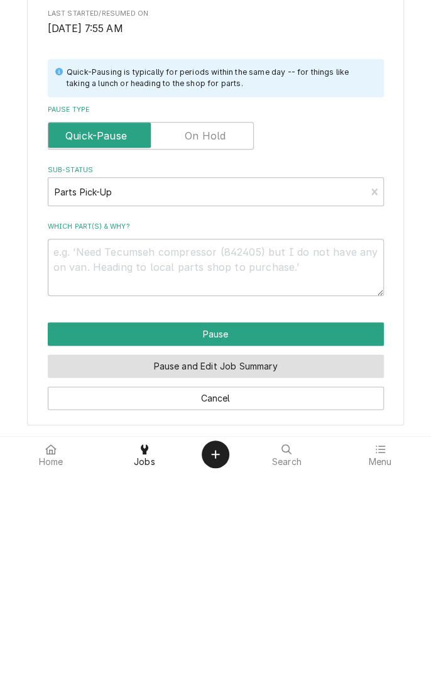
click at [273, 577] on button "Pause and Edit Job Summary" at bounding box center [216, 567] width 336 height 23
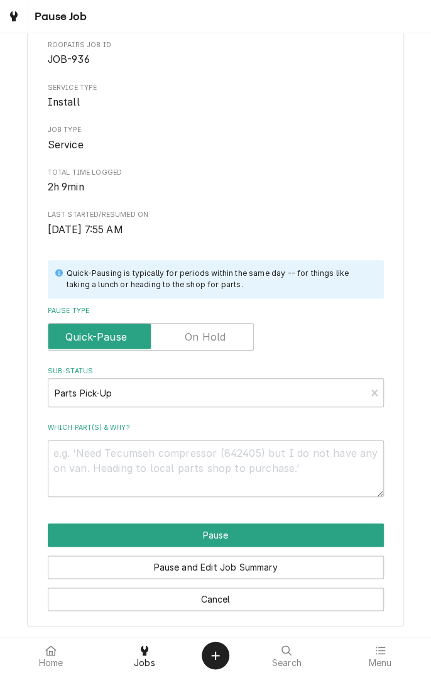
type textarea "x"
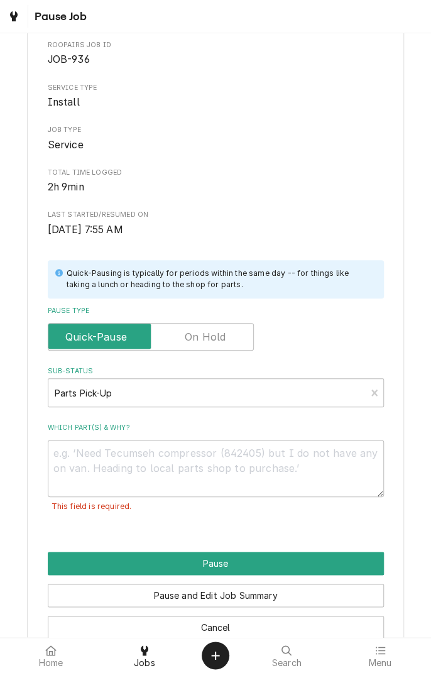
scroll to position [93, 0]
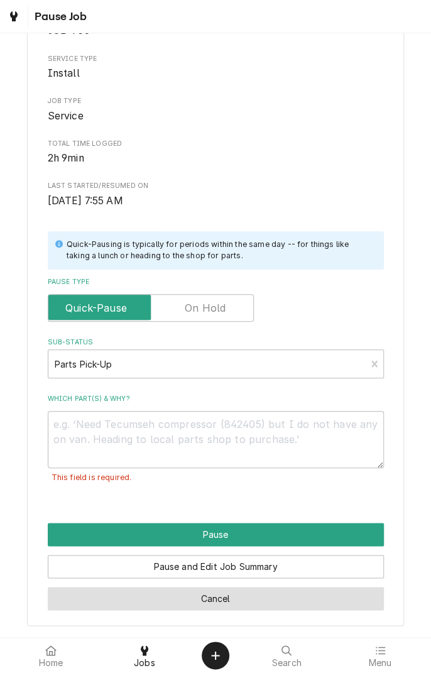
click at [226, 610] on button "Cancel" at bounding box center [216, 598] width 336 height 23
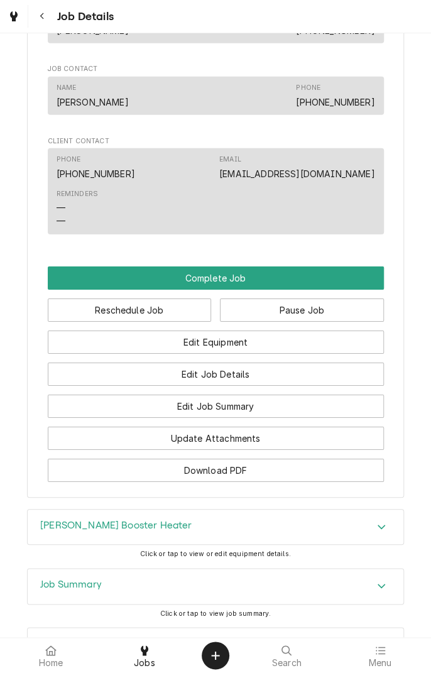
scroll to position [1188, 0]
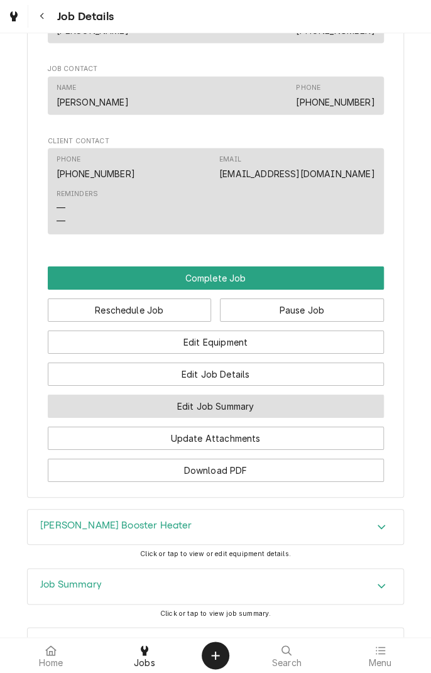
click at [292, 411] on button "Edit Job Summary" at bounding box center [216, 406] width 336 height 23
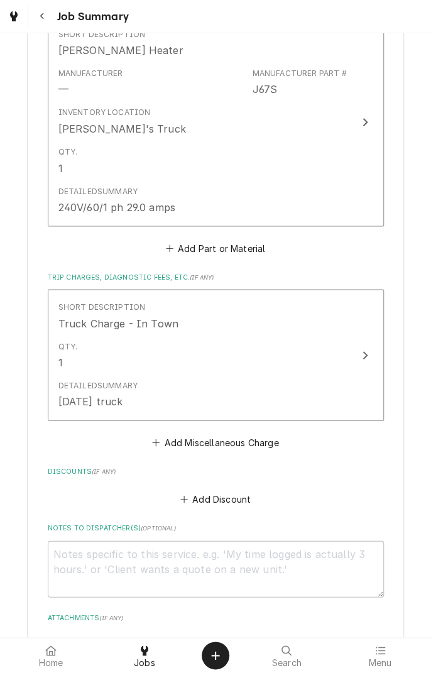
scroll to position [635, 0]
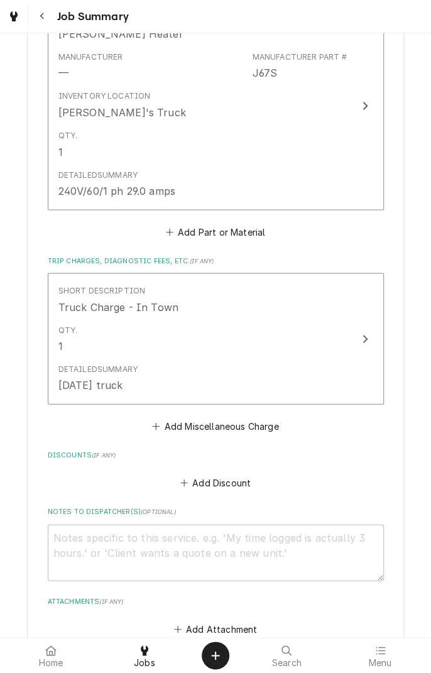
click at [236, 428] on div "Please provide a summary of the work you've done, the parts and materials you u…" at bounding box center [216, 66] width 336 height 1146
click at [242, 418] on button "Add Miscellaneous Charge" at bounding box center [215, 426] width 131 height 18
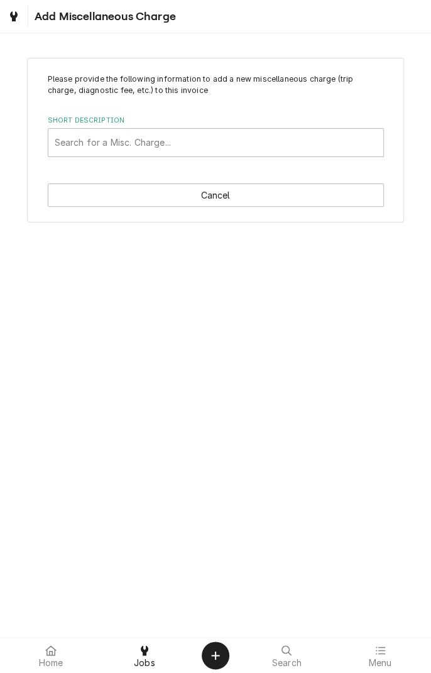
click at [274, 202] on button "Cancel" at bounding box center [216, 195] width 336 height 23
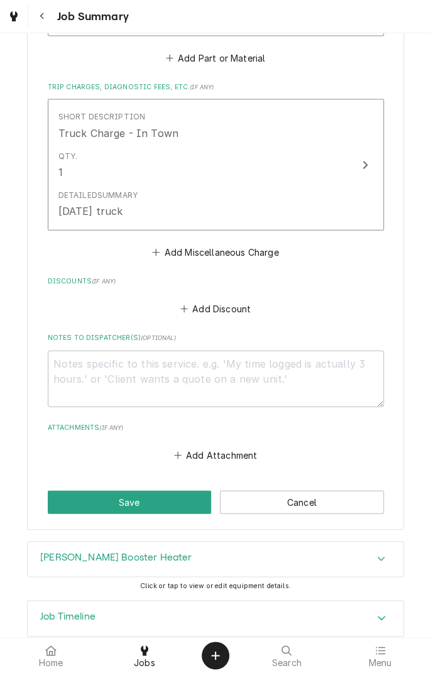
scroll to position [815, 0]
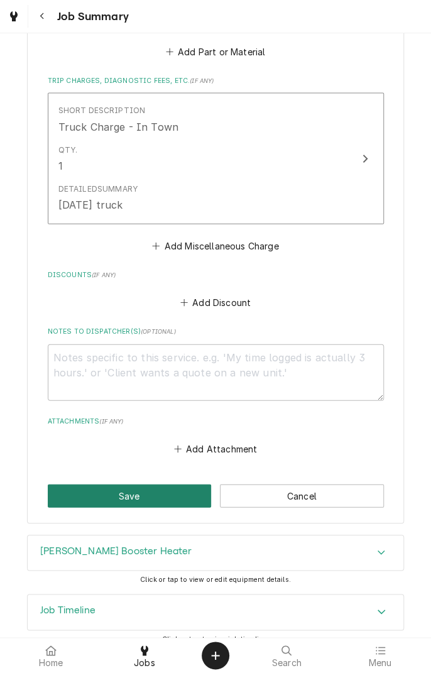
click at [158, 487] on button "Save" at bounding box center [130, 496] width 164 height 23
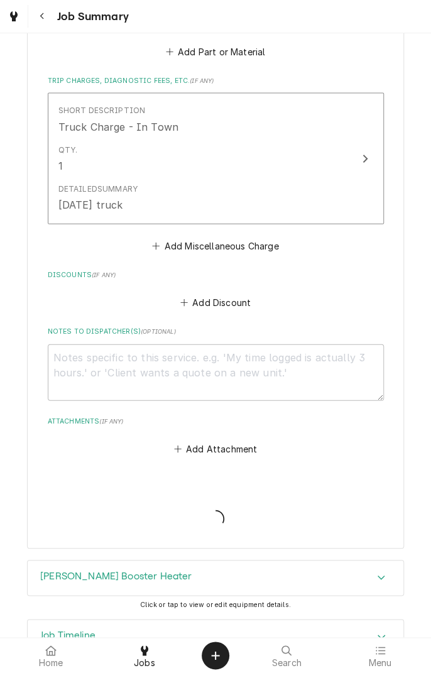
type textarea "x"
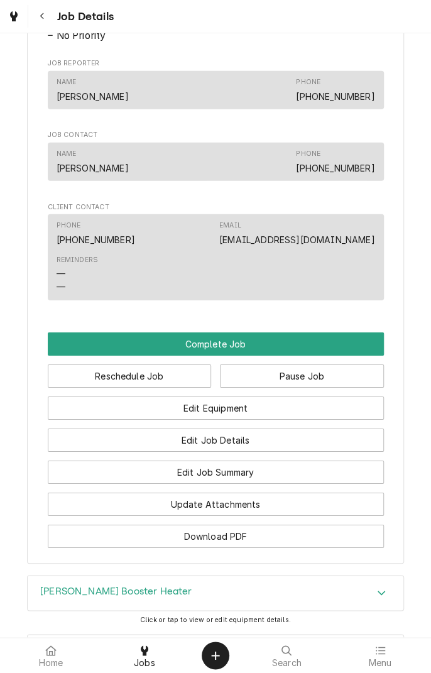
scroll to position [1126, 0]
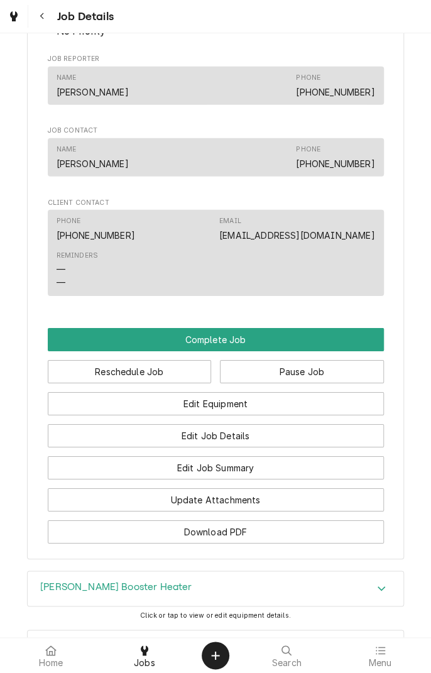
click at [271, 476] on button "Edit Job Summary" at bounding box center [216, 467] width 336 height 23
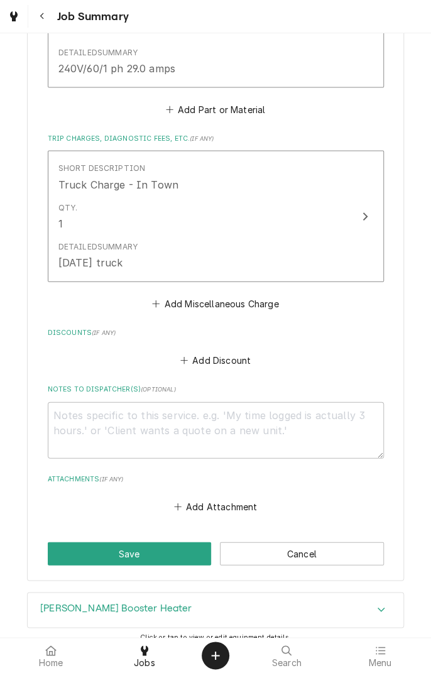
scroll to position [815, 0]
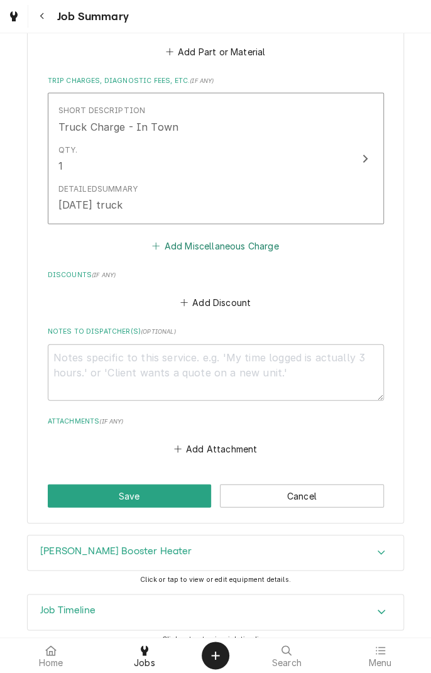
click at [248, 240] on button "Add Miscellaneous Charge" at bounding box center [215, 246] width 131 height 18
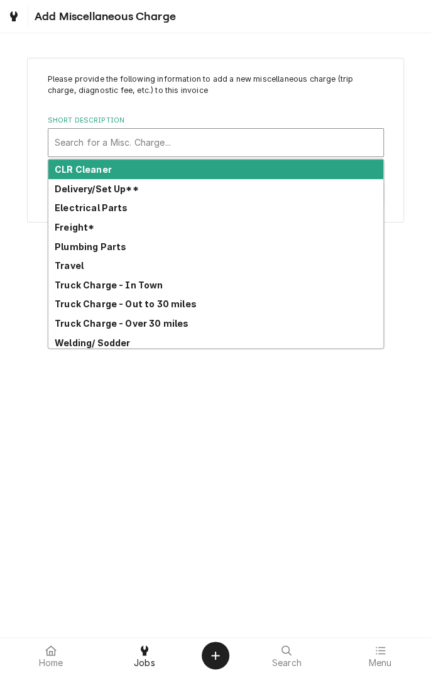
click at [84, 233] on div "Freight*" at bounding box center [215, 227] width 335 height 19
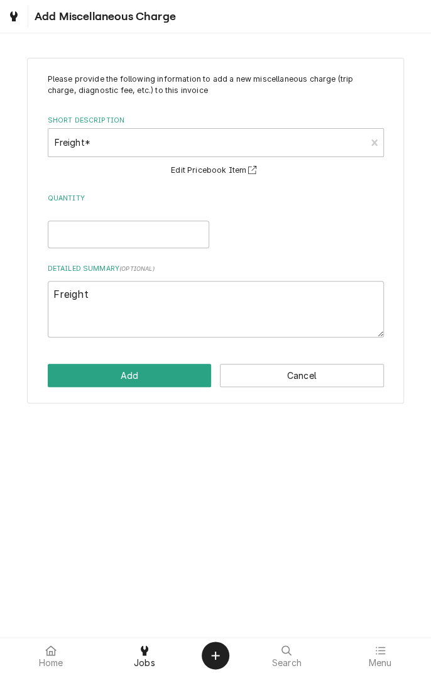
click at [224, 171] on button "Edit Pricebook Item" at bounding box center [215, 171] width 93 height 16
type textarea "x"
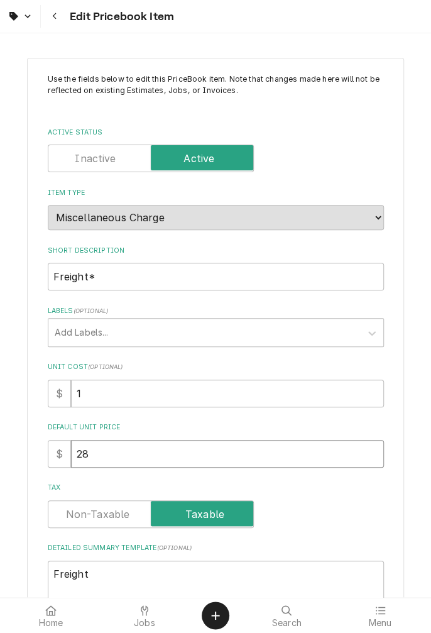
click at [106, 456] on input "28" at bounding box center [227, 454] width 313 height 28
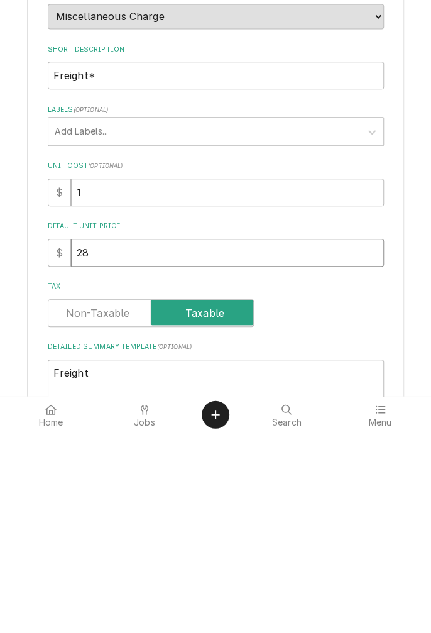
type textarea "x"
type input "2"
type textarea "x"
type input "5"
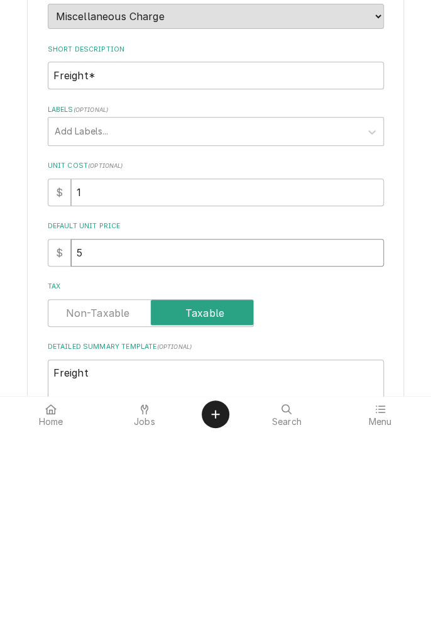
type textarea "x"
type input "50"
type textarea "x"
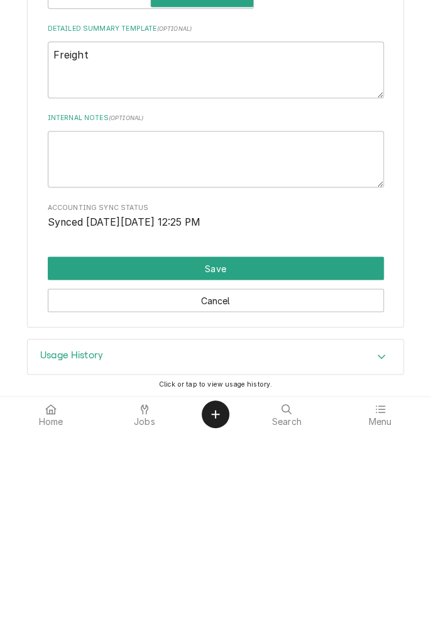
type input "50"
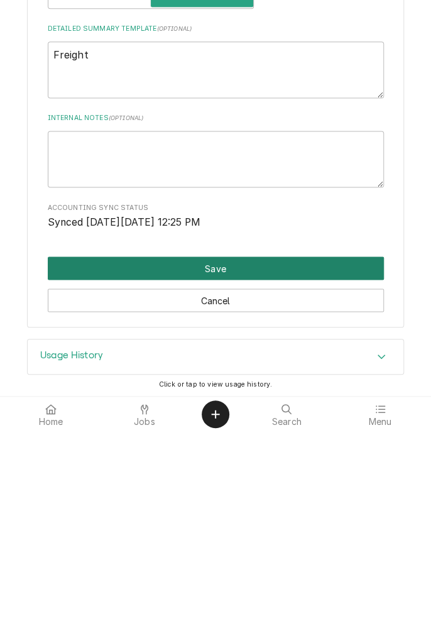
click at [233, 478] on button "Save" at bounding box center [216, 469] width 336 height 23
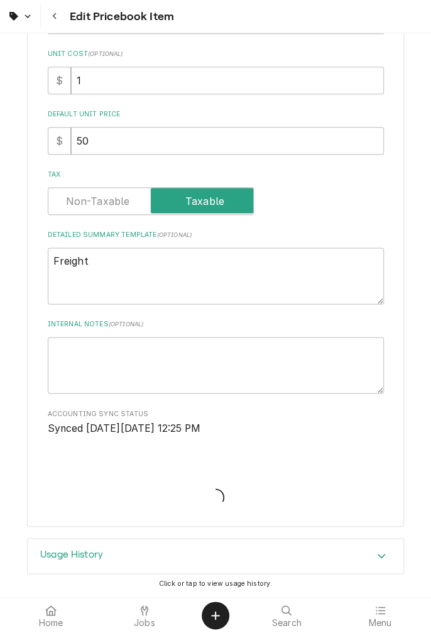
scroll to position [311, 0]
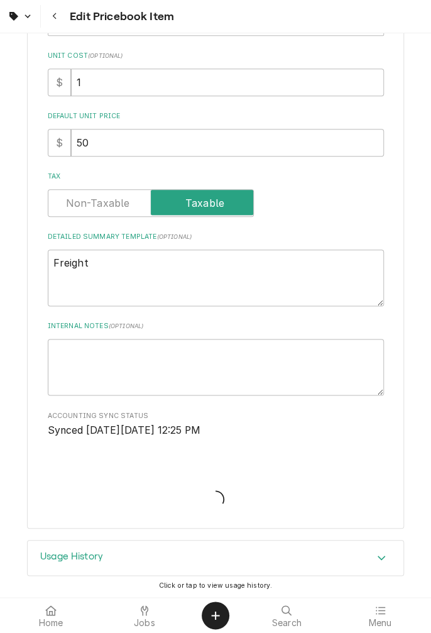
type textarea "x"
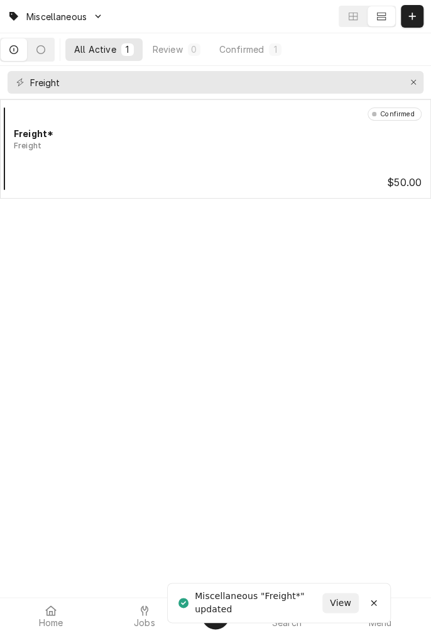
click at [148, 625] on span "Jobs" at bounding box center [144, 623] width 21 height 10
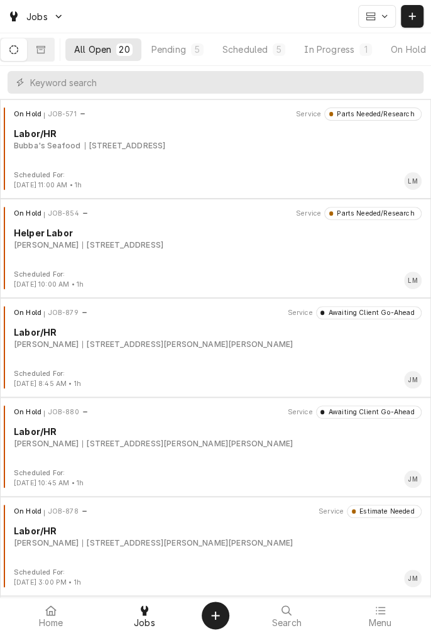
click at [345, 53] on div "In Progress" at bounding box center [329, 49] width 50 height 13
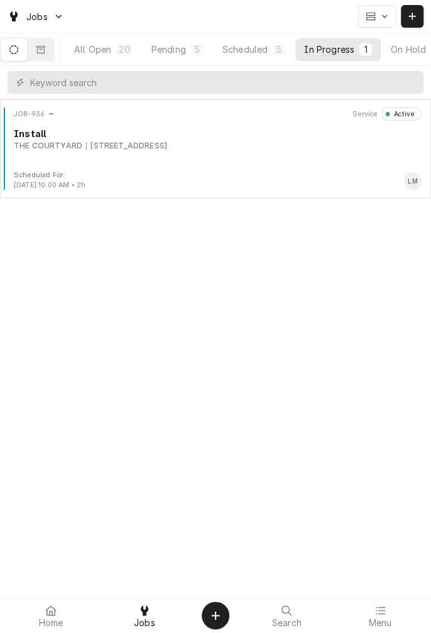
click at [126, 141] on div "[STREET_ADDRESS]" at bounding box center [126, 145] width 81 height 11
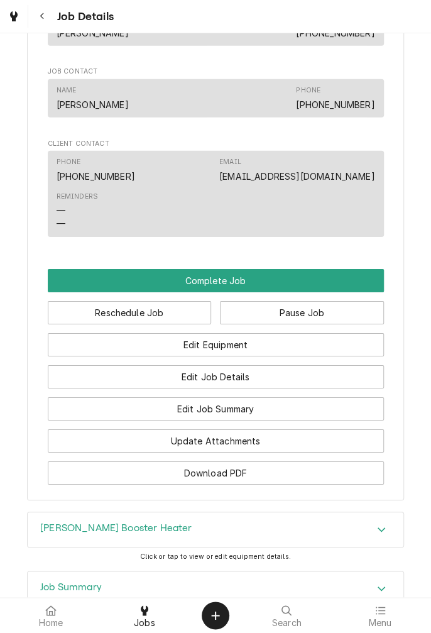
scroll to position [1189, 0]
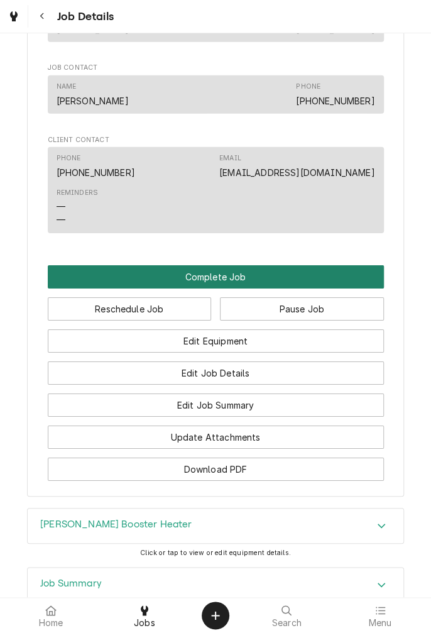
click at [240, 277] on button "Complete Job" at bounding box center [216, 276] width 336 height 23
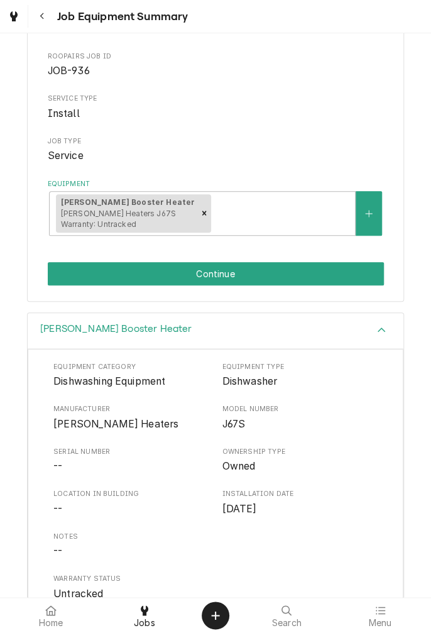
scroll to position [191, 0]
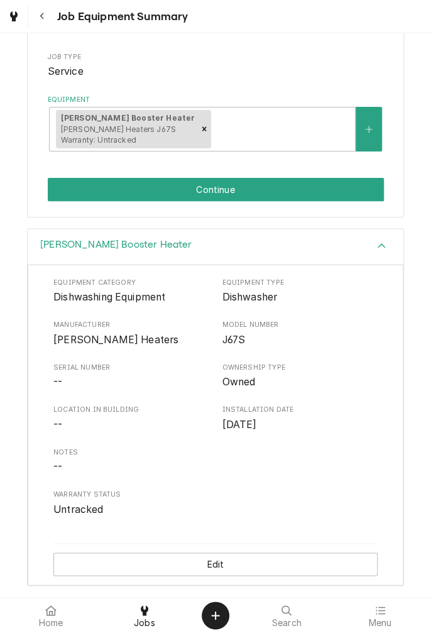
click at [257, 192] on button "Continue" at bounding box center [216, 189] width 336 height 23
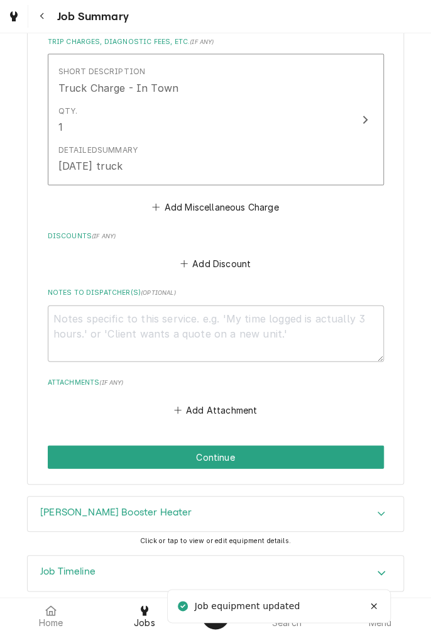
scroll to position [855, 0]
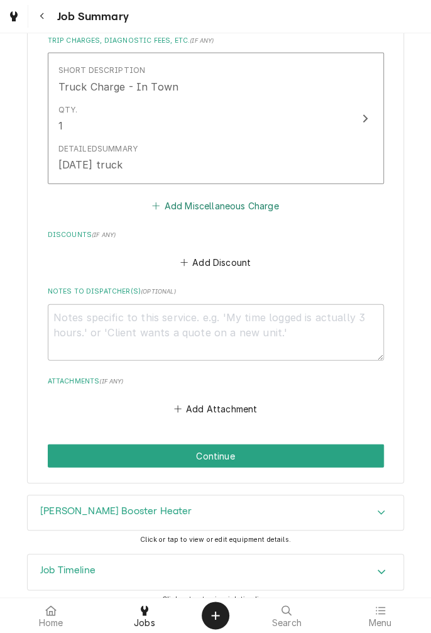
click at [246, 197] on button "Add Miscellaneous Charge" at bounding box center [215, 206] width 131 height 18
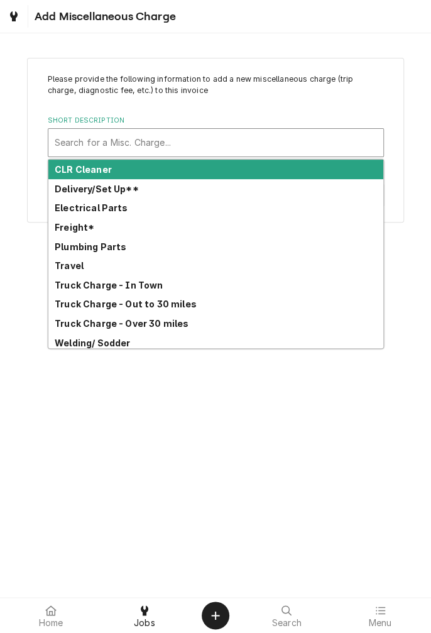
click at [91, 233] on div "Freight*" at bounding box center [215, 227] width 335 height 19
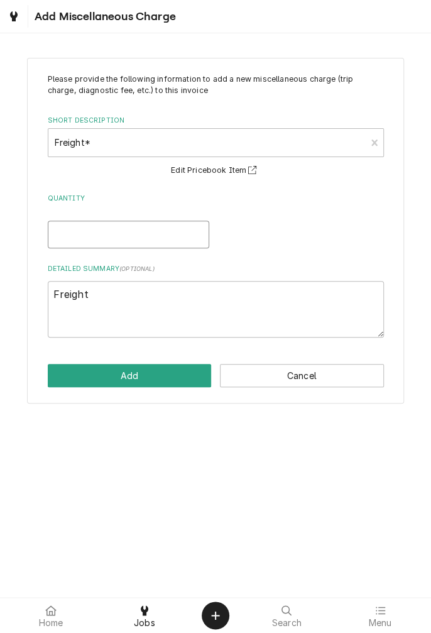
click at [150, 235] on input "Quantity" at bounding box center [129, 235] width 162 height 28
type textarea "x"
type input "1"
click at [146, 380] on button "Add" at bounding box center [130, 375] width 164 height 23
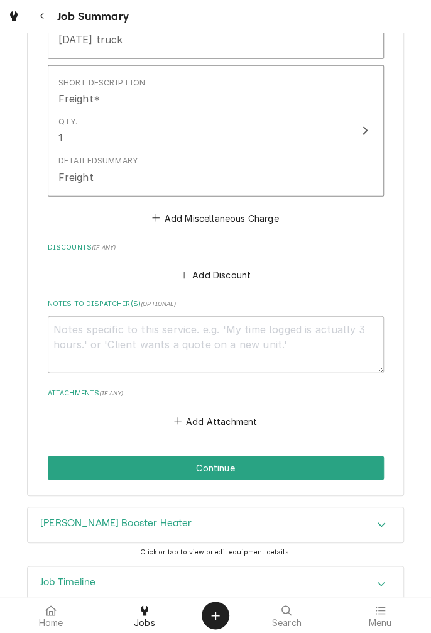
scroll to position [992, 0]
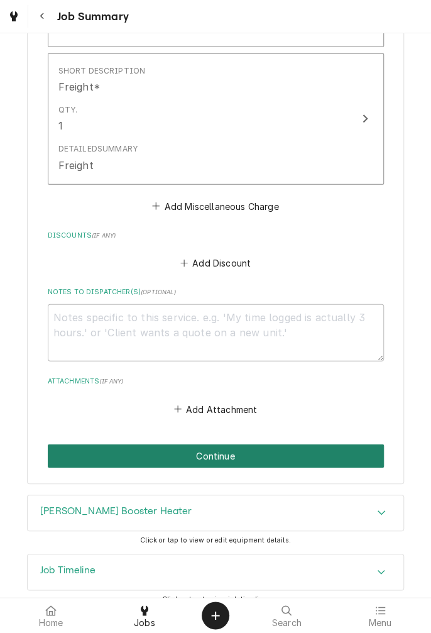
click at [293, 445] on button "Continue" at bounding box center [216, 456] width 336 height 23
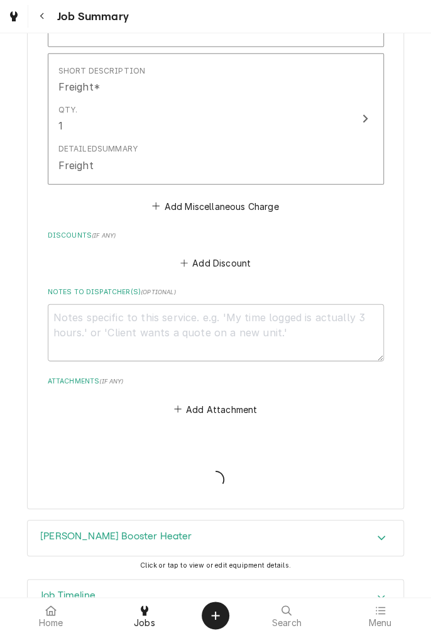
type textarea "x"
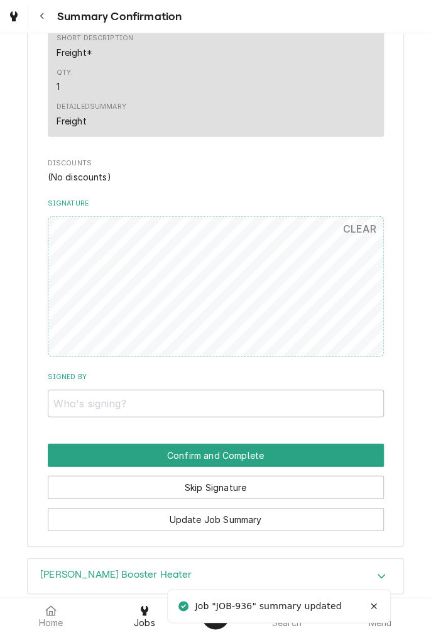
scroll to position [948, 0]
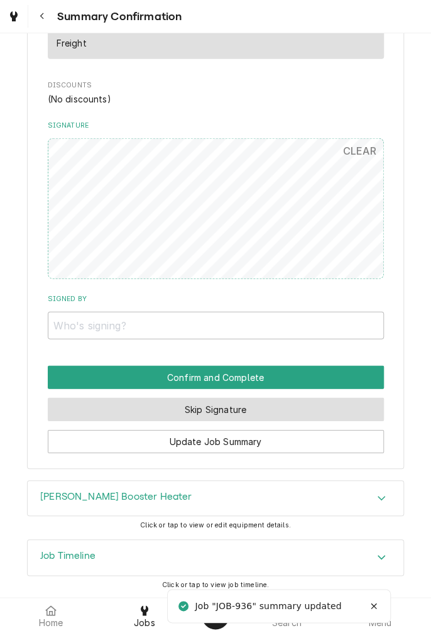
click at [260, 407] on button "Skip Signature" at bounding box center [216, 409] width 336 height 23
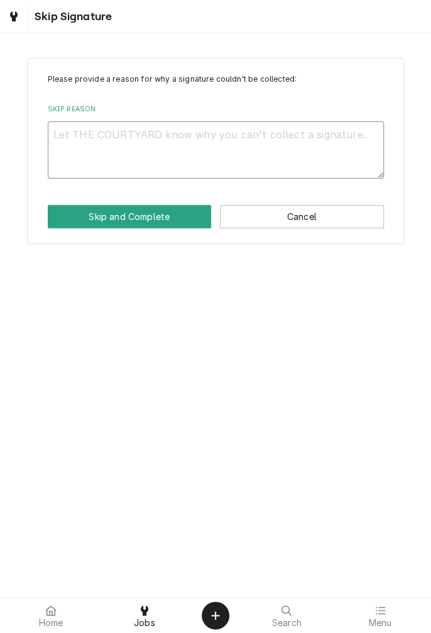
click at [282, 141] on textarea "Skip Reason" at bounding box center [216, 149] width 336 height 57
type textarea "x"
type textarea "C"
type textarea "x"
type textarea "Cl"
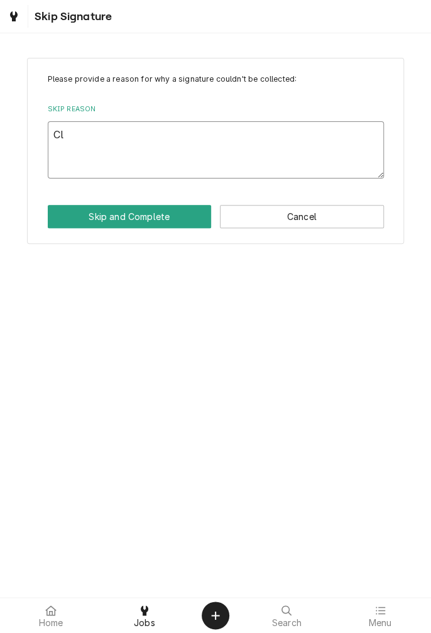
type textarea "x"
type textarea "Clo"
type textarea "x"
type textarea "Clos"
type textarea "x"
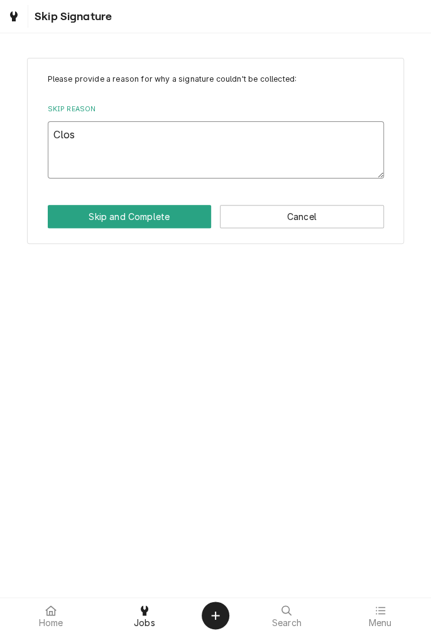
type textarea "Close"
type textarea "x"
type textarea "Closeo"
type textarea "x"
type textarea "Closeou"
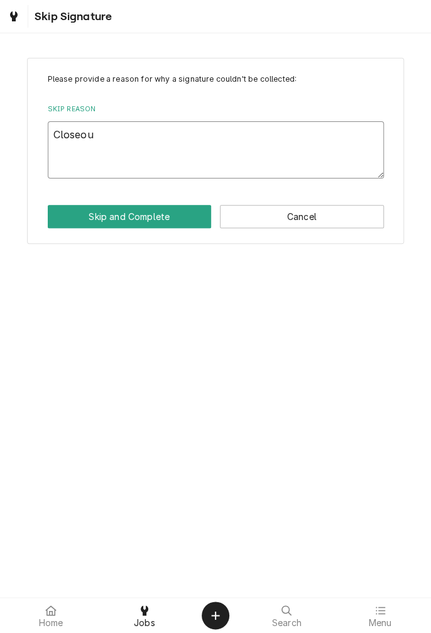
type textarea "x"
type textarea "Closeout"
type textarea "x"
type textarea "Closeout"
type textarea "x"
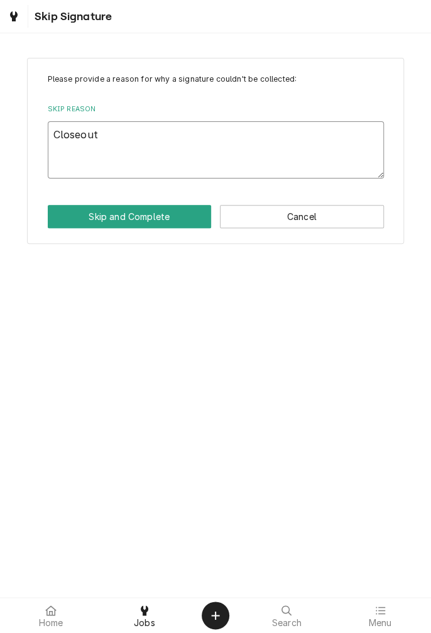
type textarea "Closeout o"
type textarea "x"
type textarea "Closeout of"
type textarea "x"
type textarea "Closeout off"
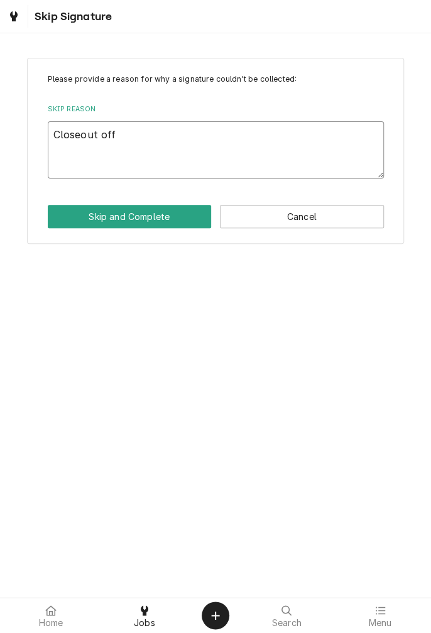
type textarea "x"
type textarea "Closeout off s"
type textarea "x"
type textarea "Closeout off si"
type textarea "x"
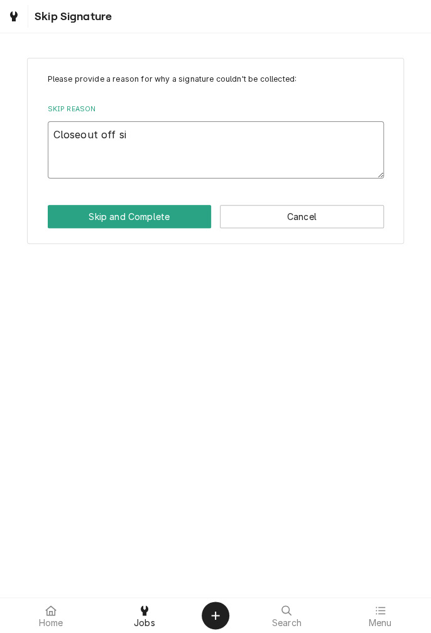
type textarea "Closeout off sit"
type textarea "x"
type textarea "Closeout off site"
type textarea "x"
type textarea "Closeout off site"
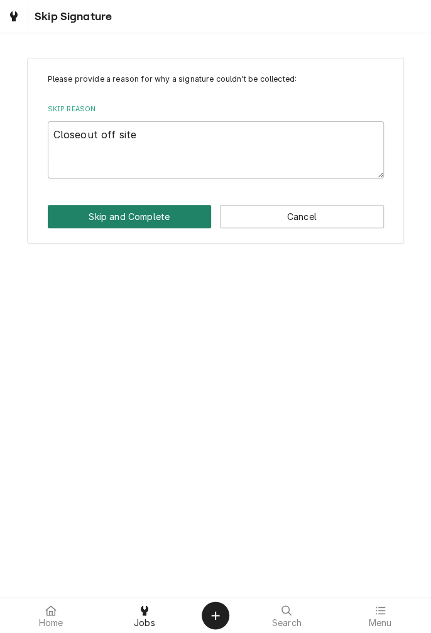
click at [142, 214] on button "Skip and Complete" at bounding box center [130, 216] width 164 height 23
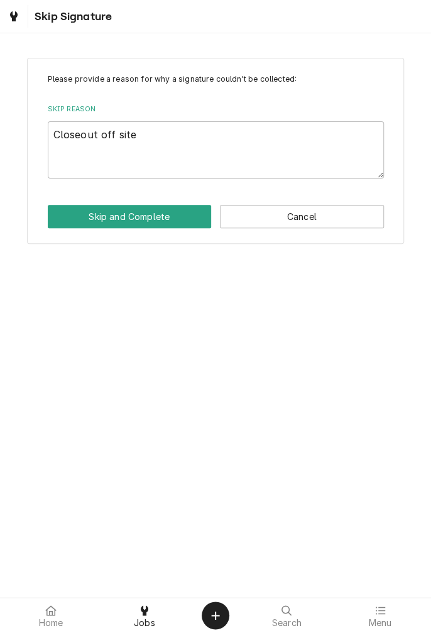
type textarea "x"
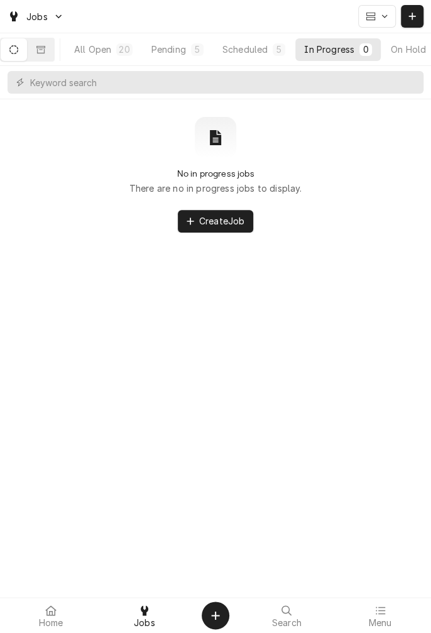
click at [146, 616] on div at bounding box center [144, 610] width 15 height 15
click at [380, 55] on div "Completed" at bounding box center [373, 49] width 47 height 13
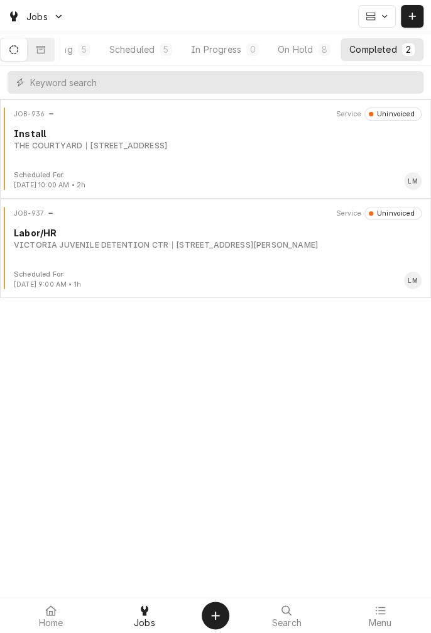
click at [45, 52] on icon "Dynamic Content Wrapper" at bounding box center [40, 49] width 9 height 9
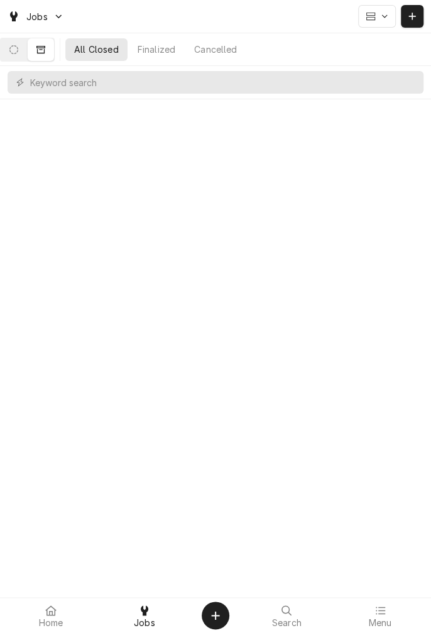
scroll to position [0, 0]
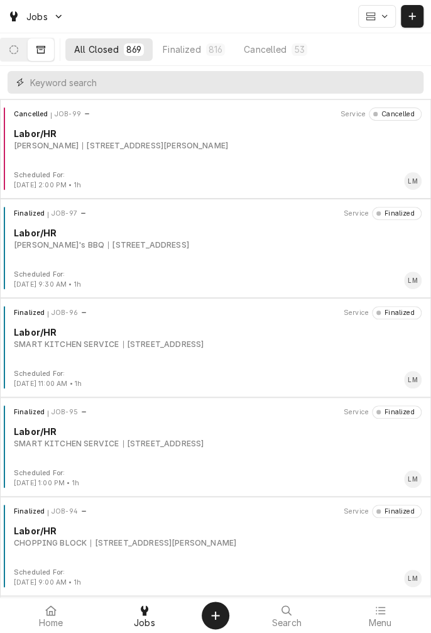
click at [207, 84] on input "Dynamic Content Wrapper" at bounding box center [223, 82] width 387 height 23
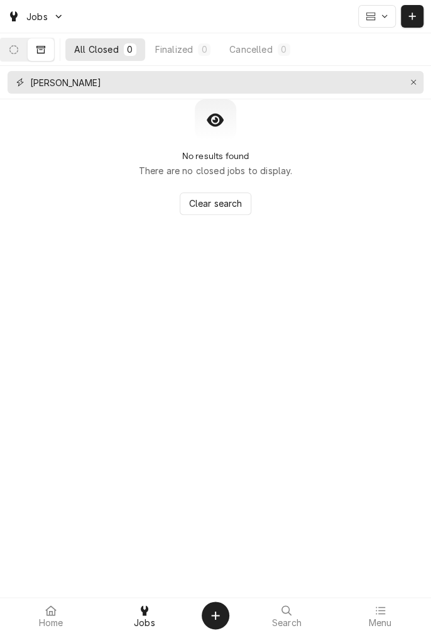
type input "Bohn"
click at [405, 89] on button "Erase input" at bounding box center [414, 82] width 20 height 20
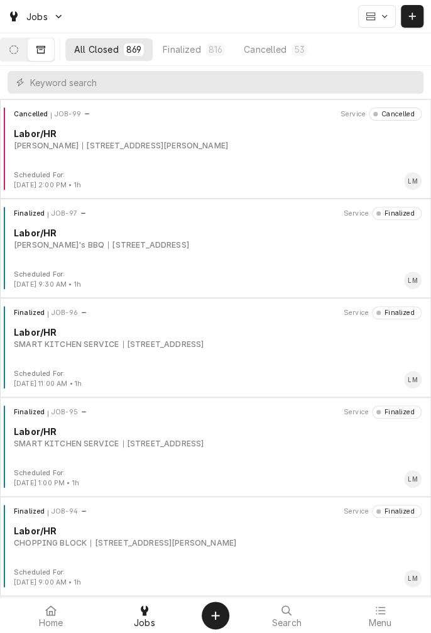
click at [18, 50] on icon "Dynamic Content Wrapper" at bounding box center [13, 49] width 9 height 9
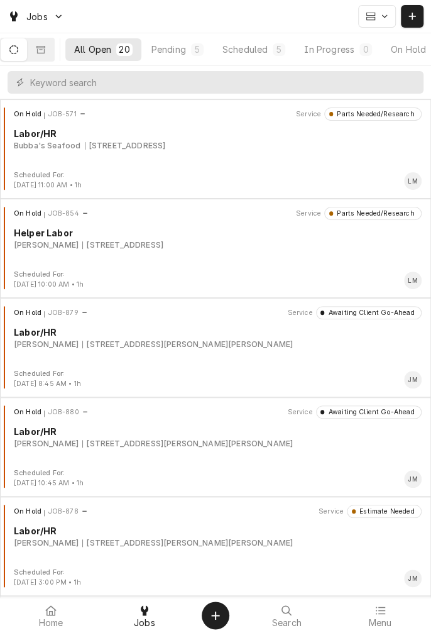
click at [51, 610] on icon at bounding box center [50, 610] width 11 height 10
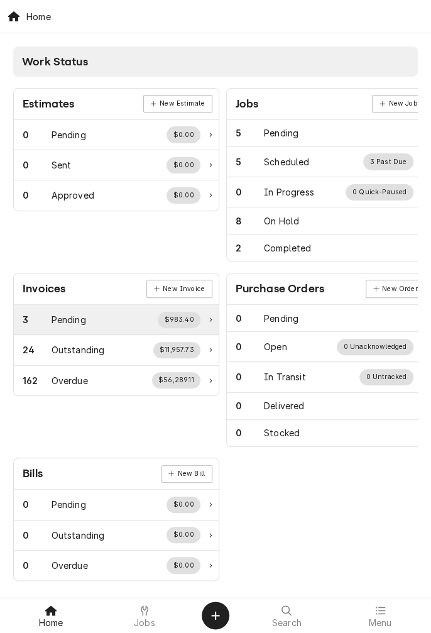
click at [81, 322] on div "Pending" at bounding box center [69, 319] width 35 height 13
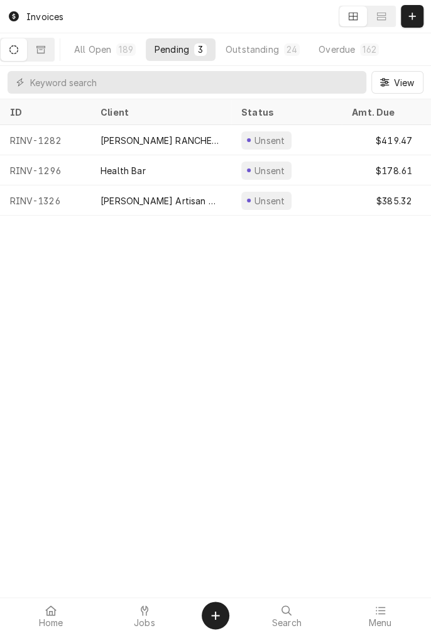
click at [272, 50] on div "Outstanding" at bounding box center [252, 49] width 53 height 13
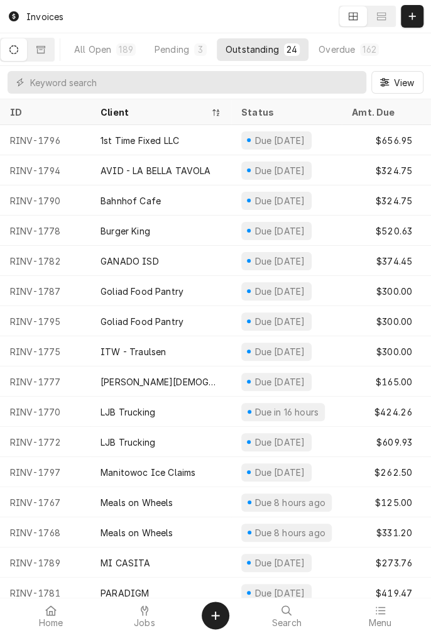
click at [111, 52] on div "All Open" at bounding box center [92, 49] width 37 height 13
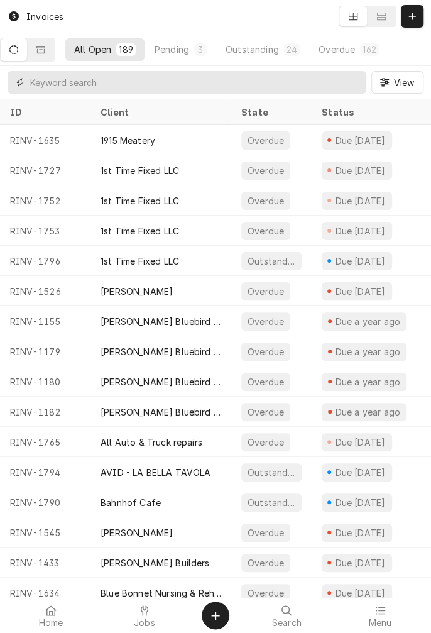
click at [172, 86] on input "Dynamic Content Wrapper" at bounding box center [195, 82] width 330 height 23
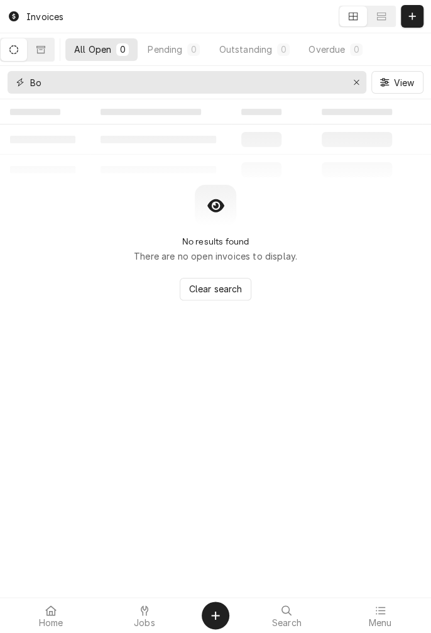
type input "B"
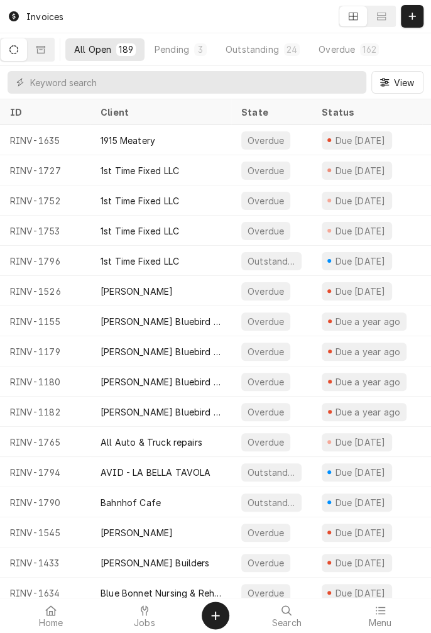
click at [182, 49] on div "Pending" at bounding box center [172, 49] width 35 height 13
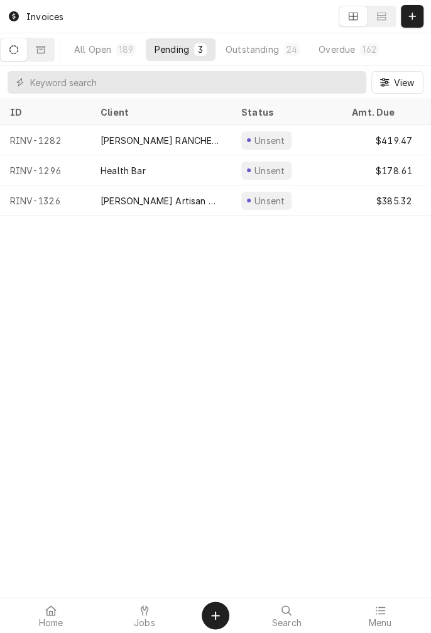
click at [141, 612] on icon at bounding box center [145, 610] width 8 height 10
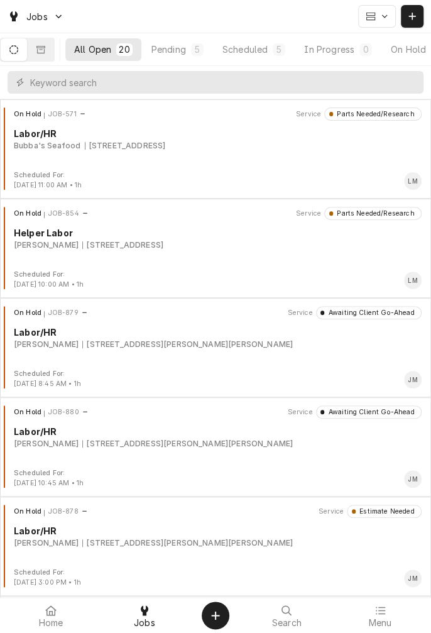
click at [195, 48] on button "Pending 5" at bounding box center [178, 49] width 70 height 23
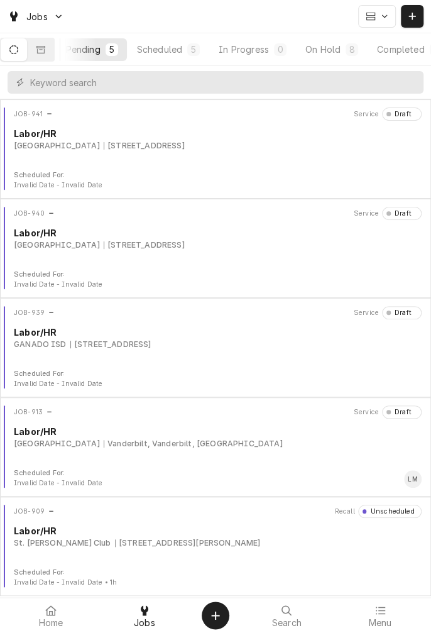
scroll to position [0, 119]
click at [298, 56] on button "On Hold 8" at bounding box center [304, 49] width 70 height 23
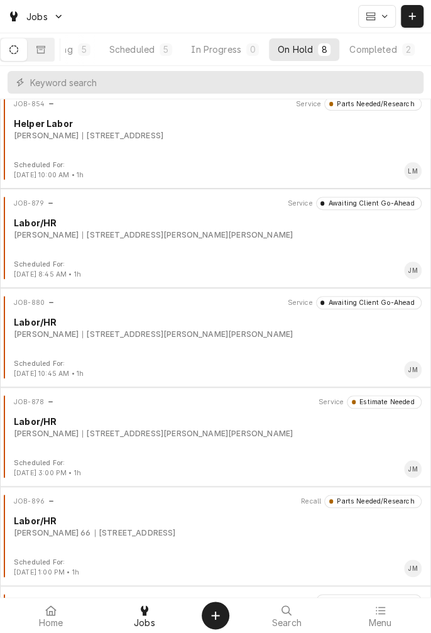
scroll to position [0, 0]
